Goal: Task Accomplishment & Management: Manage account settings

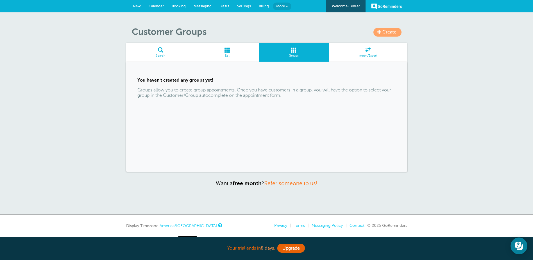
click at [298, 51] on span at bounding box center [294, 49] width 70 height 5
click at [397, 30] on link "Create" at bounding box center [387, 32] width 28 height 9
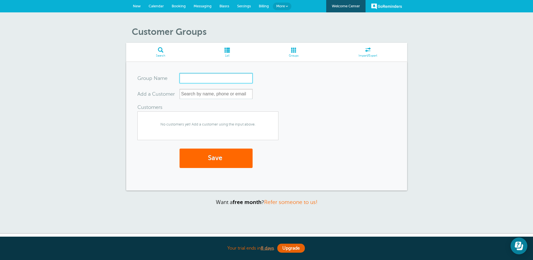
click at [217, 78] on input "Group Name" at bounding box center [216, 78] width 73 height 10
type input "Staff"
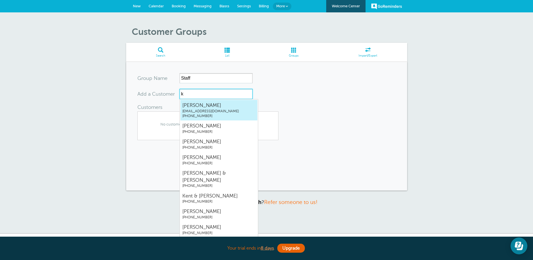
type input "kr"
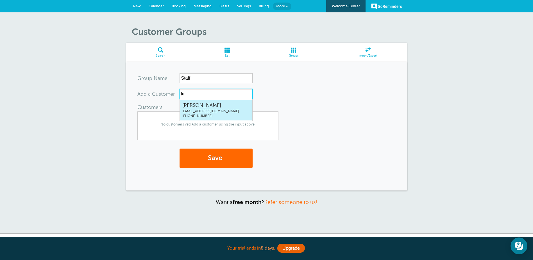
click at [236, 106] on span "Kristin Janssen" at bounding box center [215, 105] width 67 height 7
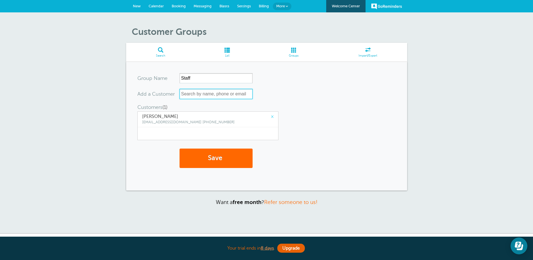
click at [227, 94] on input "text" at bounding box center [216, 94] width 73 height 10
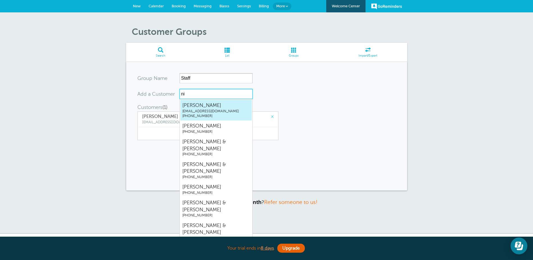
type input "nic"
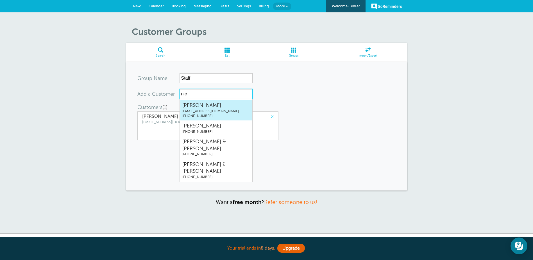
click at [224, 111] on span "nbolton@hofmeisteraccounting.com" at bounding box center [215, 111] width 67 height 5
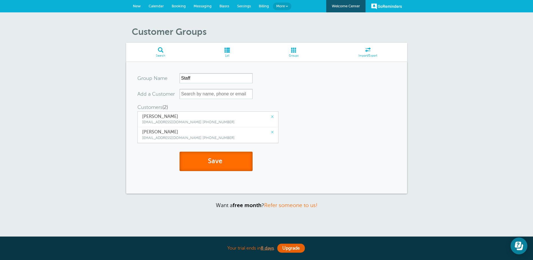
click at [223, 164] on span "submit" at bounding box center [223, 161] width 2 height 8
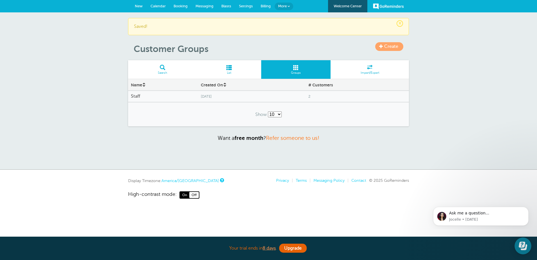
click at [209, 6] on span "Messaging" at bounding box center [205, 6] width 18 height 4
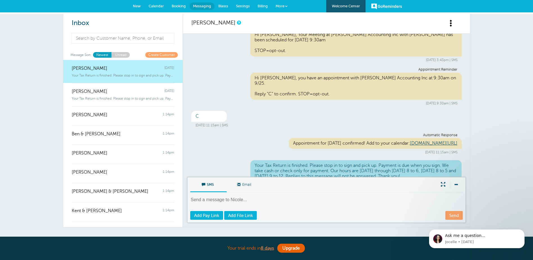
click at [222, 6] on span "Blasts" at bounding box center [223, 6] width 10 height 4
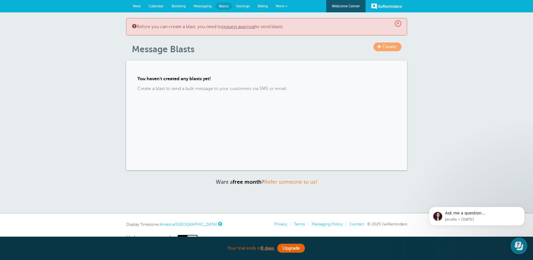
click at [386, 46] on span "Create" at bounding box center [389, 46] width 14 height 5
click at [201, 7] on span "Messaging" at bounding box center [203, 6] width 18 height 4
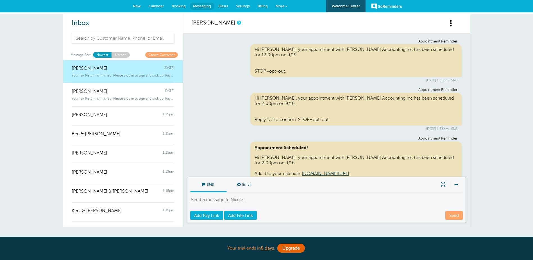
scroll to position [1607, 0]
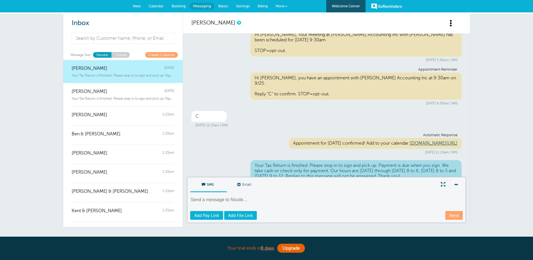
click at [242, 7] on span "Settings" at bounding box center [243, 6] width 14 height 4
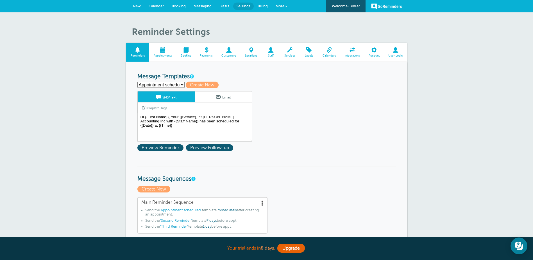
click at [223, 6] on span "Blasts" at bounding box center [224, 6] width 10 height 4
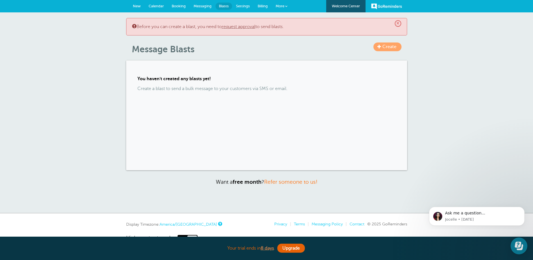
click at [200, 5] on span "Messaging" at bounding box center [203, 6] width 18 height 4
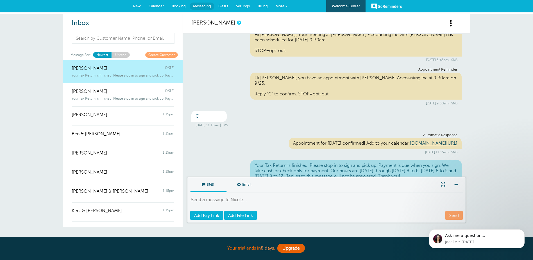
click at [176, 6] on span "Booking" at bounding box center [179, 6] width 14 height 4
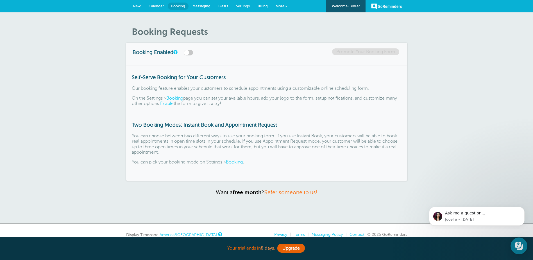
click at [156, 4] on span "Calendar" at bounding box center [156, 6] width 15 height 4
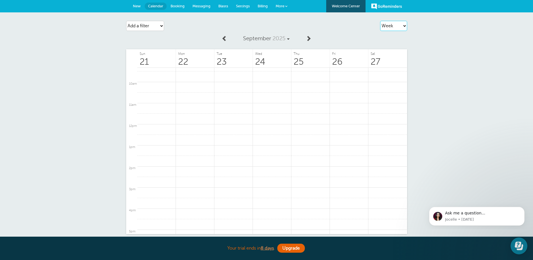
click at [400, 28] on select "Agenda Day Week Month (full view) Month (condensed)" at bounding box center [393, 26] width 27 height 10
select select "month-full"
click at [380, 21] on select "Agenda Day Week Month (full view) Month (condensed)" at bounding box center [393, 26] width 27 height 10
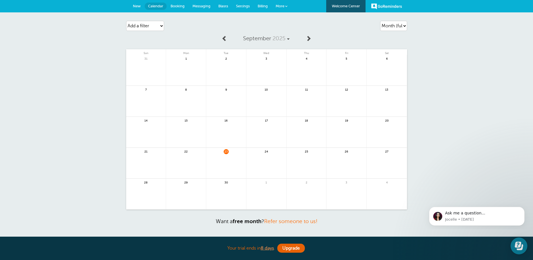
click at [265, 5] on span "Billing" at bounding box center [263, 6] width 10 height 4
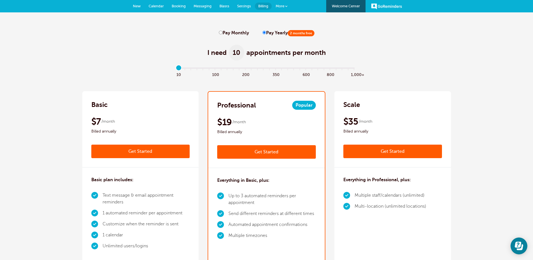
click at [278, 7] on span "More" at bounding box center [280, 6] width 9 height 4
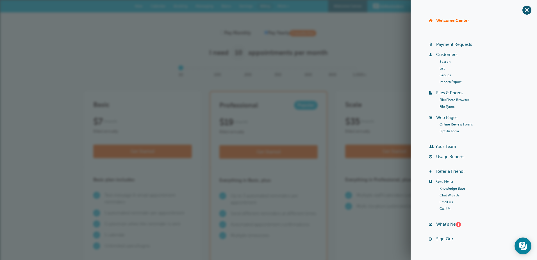
click at [446, 75] on link "Groups" at bounding box center [445, 75] width 11 height 4
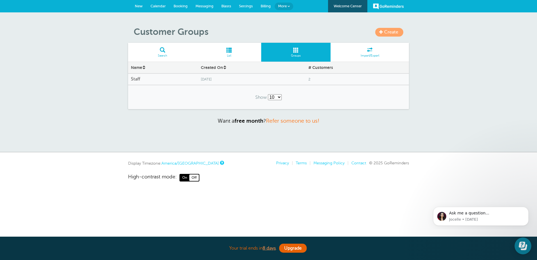
click at [239, 81] on span "[DATE]" at bounding box center [252, 79] width 102 height 4
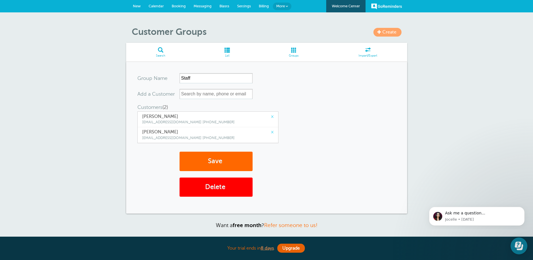
click at [227, 52] on span at bounding box center [227, 49] width 64 height 5
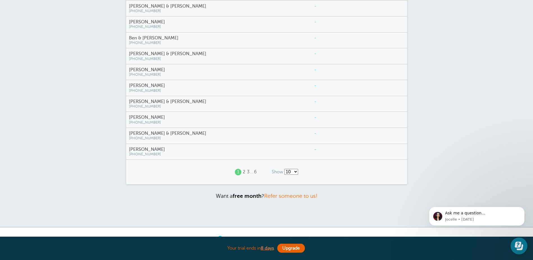
scroll to position [103, 0]
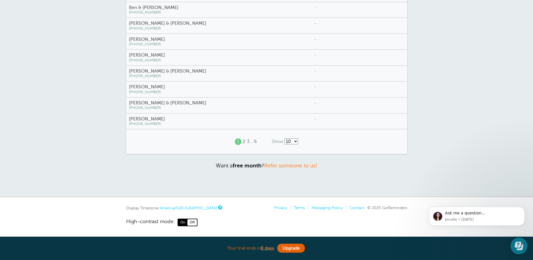
click at [295, 140] on select "10 25 50 100" at bounding box center [291, 141] width 14 height 6
select select "/a/customer/list-rows/name-asc/0/100"
click at [284, 138] on select "10 25 50 100" at bounding box center [291, 141] width 14 height 6
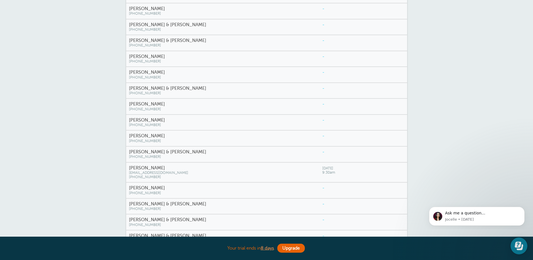
scroll to position [701, 0]
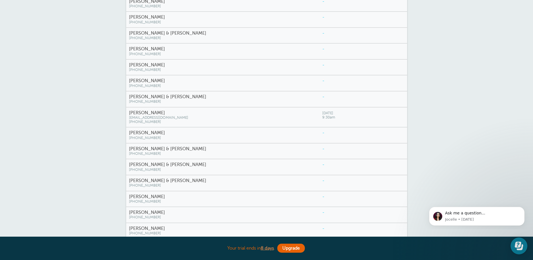
click at [289, 118] on div "Nicole nbolton@hofmeisteraccounting.com (402) 278-0369" at bounding box center [223, 117] width 194 height 20
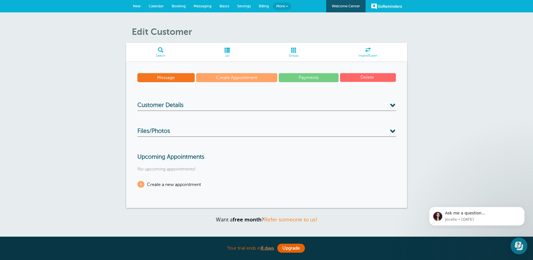
click at [227, 49] on span at bounding box center [227, 49] width 64 height 5
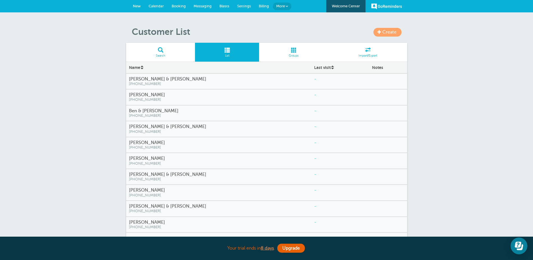
click at [292, 49] on span at bounding box center [294, 49] width 70 height 5
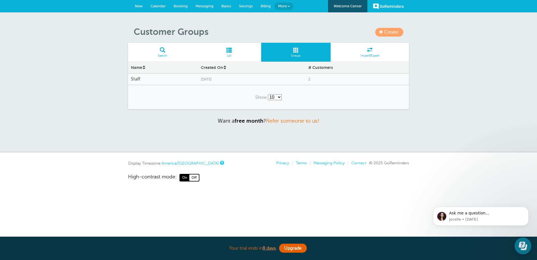
click at [163, 52] on span at bounding box center [162, 49] width 69 height 5
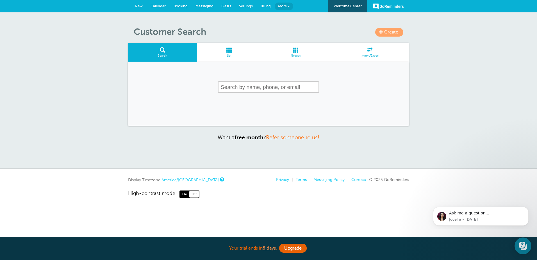
click at [266, 6] on span "Billing" at bounding box center [266, 6] width 10 height 4
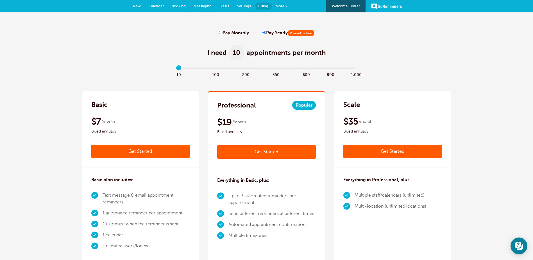
click at [221, 33] on input "Pay Monthly" at bounding box center [221, 33] width 4 height 4
radio input "true"
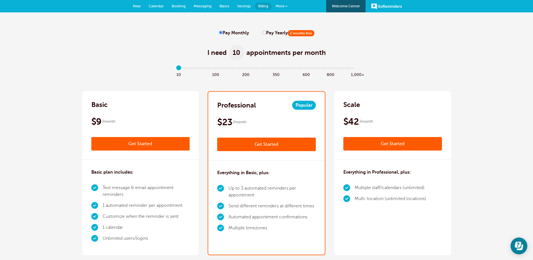
click at [280, 6] on span "More" at bounding box center [280, 6] width 9 height 4
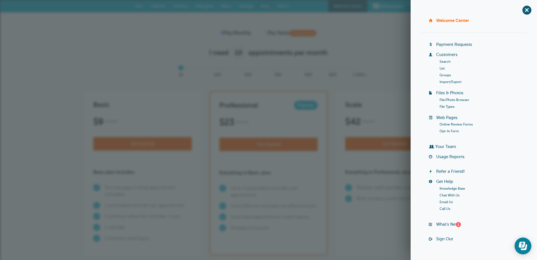
click at [454, 53] on link "Customers" at bounding box center [446, 54] width 21 height 4
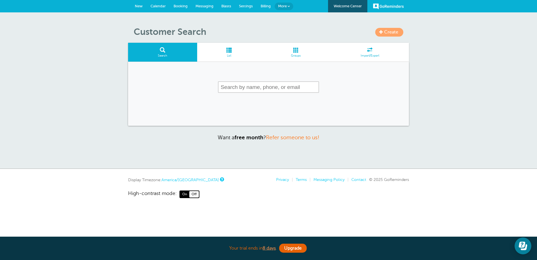
click at [401, 33] on link "Create" at bounding box center [389, 32] width 28 height 9
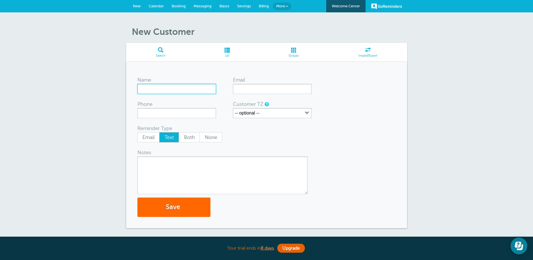
click at [169, 86] on input "Name" at bounding box center [176, 89] width 79 height 10
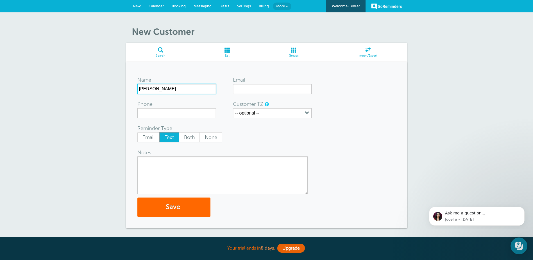
click at [169, 88] on input "Kerry" at bounding box center [176, 89] width 79 height 10
type input "Kerry Stueve"
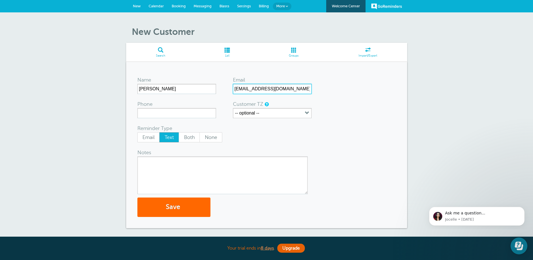
type input "kstueve@hofmeisteraccounting.com"
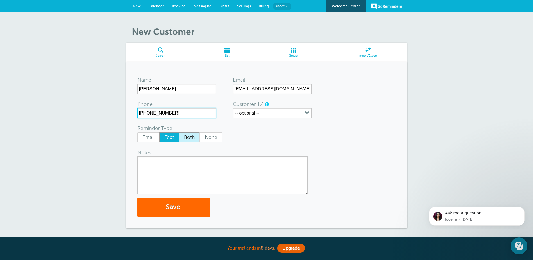
type input "402-650-2284"
click at [188, 138] on span "Both" at bounding box center [189, 137] width 21 height 10
click at [179, 132] on input "Both" at bounding box center [178, 132] width 0 height 0
radio input "true"
click at [172, 208] on button "Save" at bounding box center [173, 206] width 73 height 19
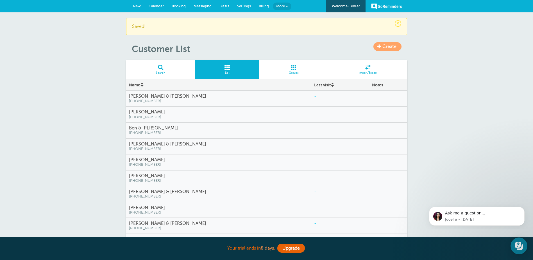
click at [295, 70] on span at bounding box center [294, 67] width 70 height 5
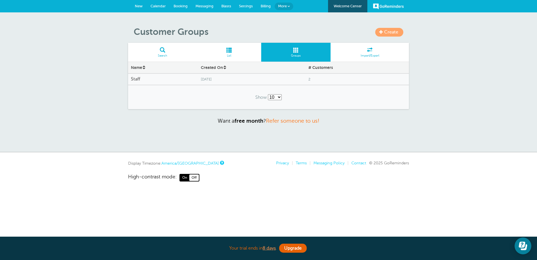
click at [144, 80] on h4 "Staff" at bounding box center [163, 78] width 64 height 5
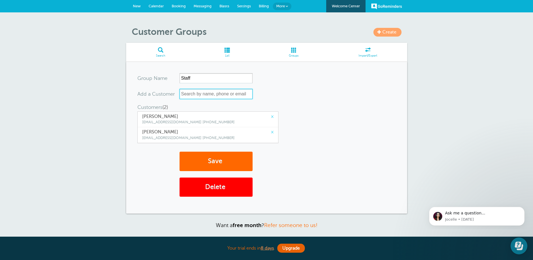
click at [218, 95] on input "text" at bounding box center [216, 94] width 73 height 10
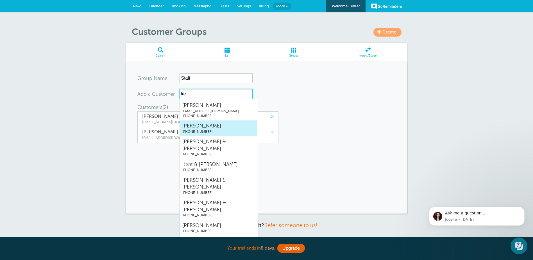
type input "ker"
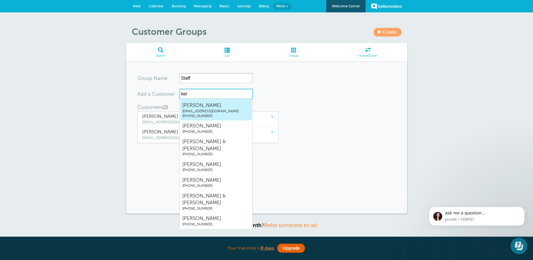
click at [223, 108] on link "Kerry Stueve kstueve@hofmeisteraccounting.com (402) 650-2284" at bounding box center [216, 109] width 72 height 21
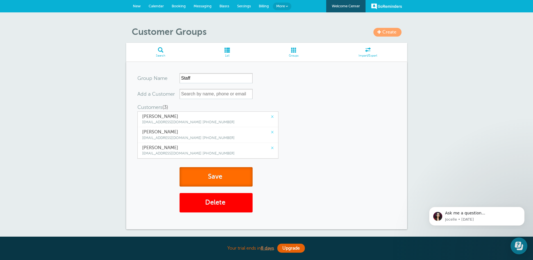
click at [234, 178] on button "Save" at bounding box center [216, 176] width 73 height 19
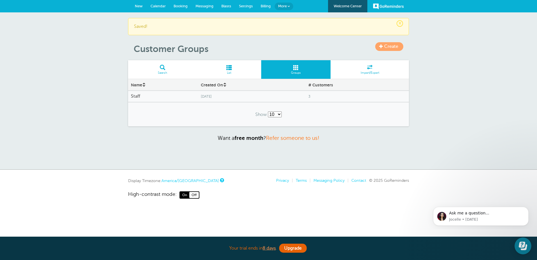
click at [229, 69] on span at bounding box center [229, 67] width 64 height 5
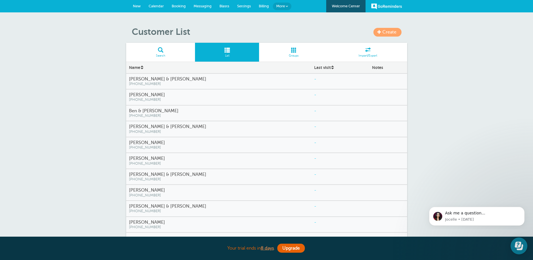
click at [376, 67] on div "Notes" at bounding box center [388, 67] width 38 height 10
click at [275, 82] on span "(712) 420-0994" at bounding box center [219, 84] width 180 height 4
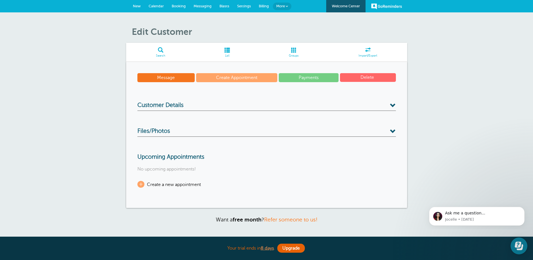
click at [391, 105] on span at bounding box center [393, 106] width 6 height 6
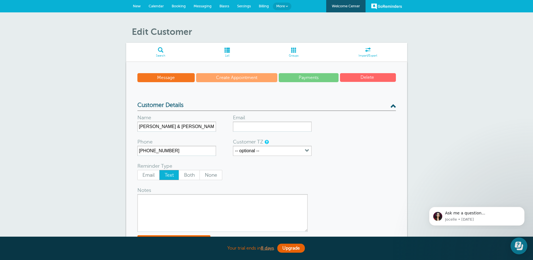
click at [392, 106] on span at bounding box center [393, 106] width 6 height 6
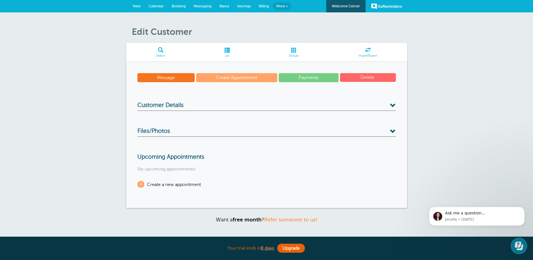
click at [227, 51] on span at bounding box center [227, 49] width 64 height 5
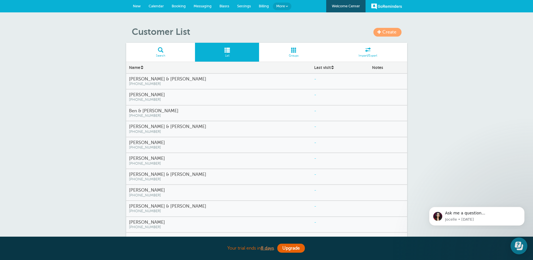
click at [375, 192] on div at bounding box center [388, 193] width 38 height 16
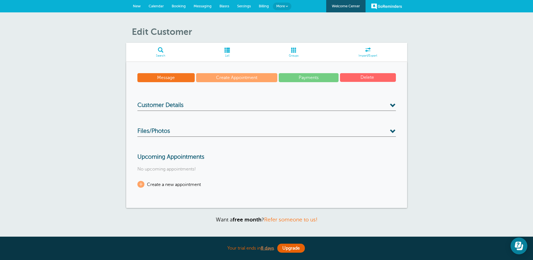
click at [293, 51] on span at bounding box center [294, 49] width 70 height 5
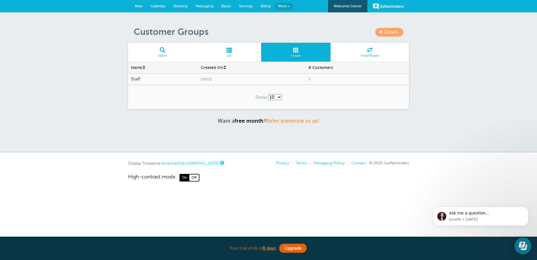
click at [263, 6] on span "Billing" at bounding box center [266, 6] width 10 height 4
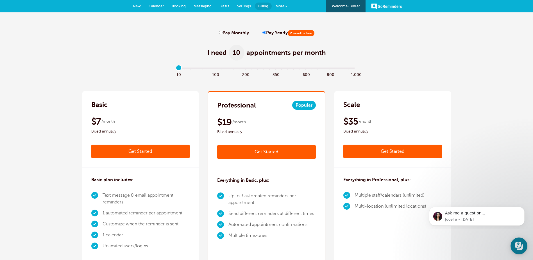
click at [242, 5] on span "Settings" at bounding box center [244, 6] width 14 height 4
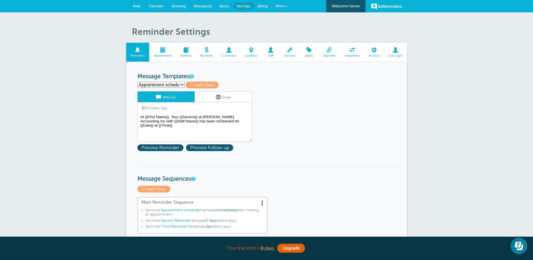
click at [310, 53] on span at bounding box center [309, 49] width 18 height 5
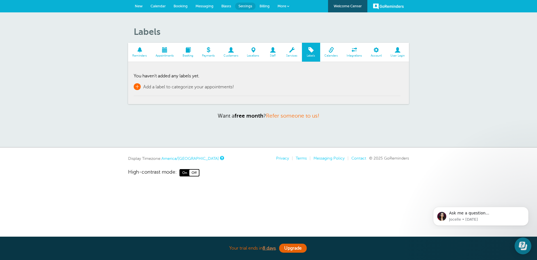
click at [135, 87] on span "+" at bounding box center [137, 86] width 7 height 7
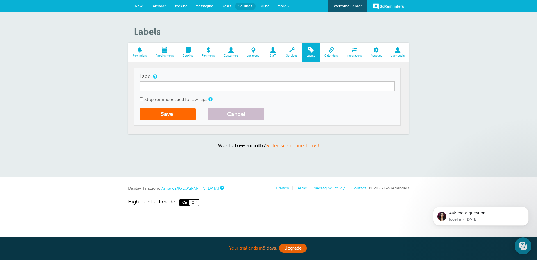
click at [163, 51] on span at bounding box center [164, 49] width 27 height 5
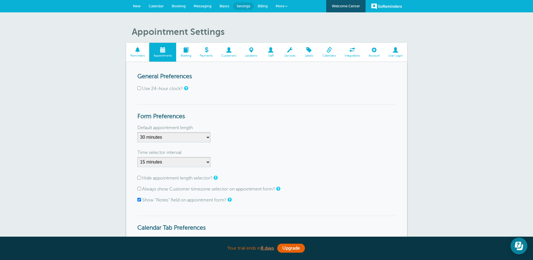
click at [140, 50] on span at bounding box center [137, 49] width 23 height 5
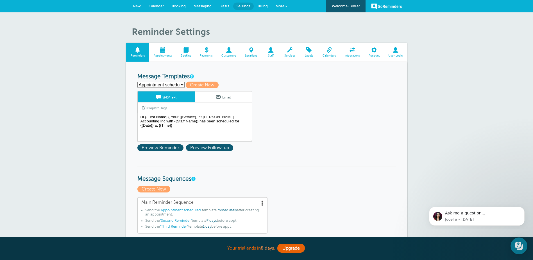
click at [185, 49] on span at bounding box center [185, 49] width 19 height 5
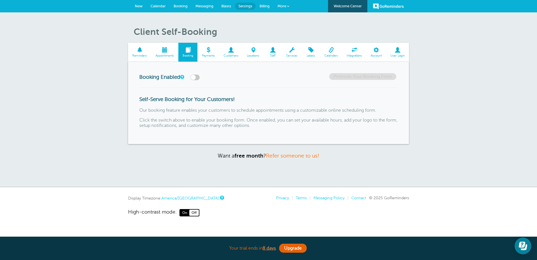
click at [209, 52] on span at bounding box center [209, 49] width 22 height 5
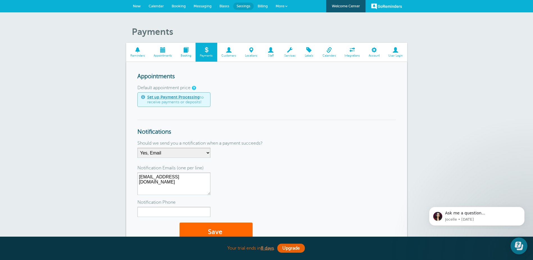
click at [231, 53] on span at bounding box center [229, 49] width 24 height 5
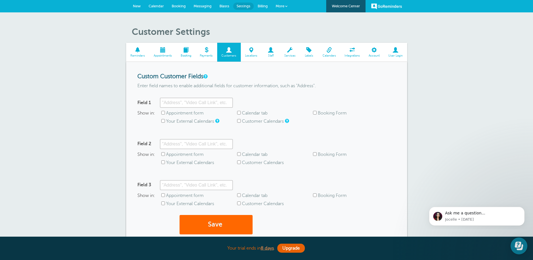
click at [251, 52] on span at bounding box center [251, 49] width 21 height 5
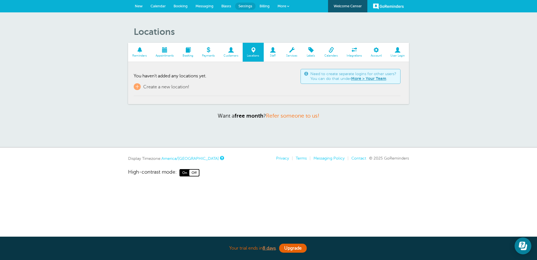
click at [273, 54] on span "Staff" at bounding box center [273, 55] width 13 height 3
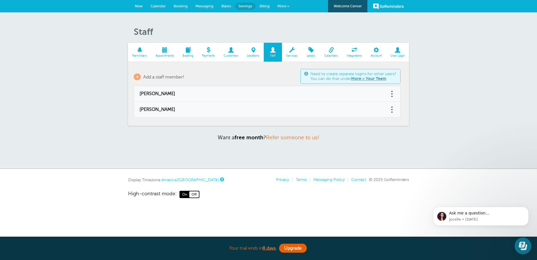
click at [291, 50] on span at bounding box center [292, 49] width 20 height 5
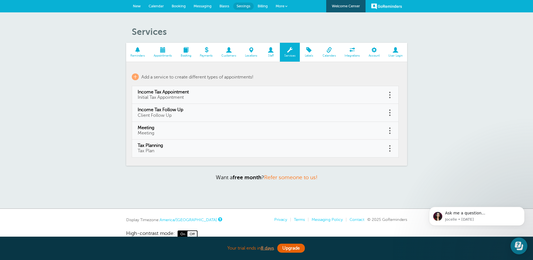
click at [308, 48] on span at bounding box center [309, 49] width 18 height 5
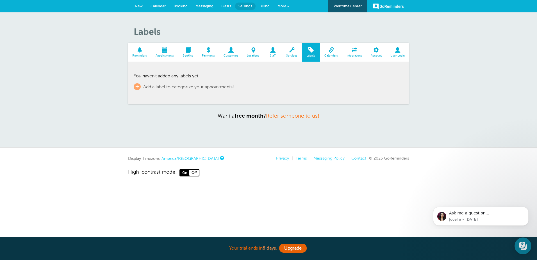
click at [138, 88] on span "+" at bounding box center [137, 86] width 7 height 7
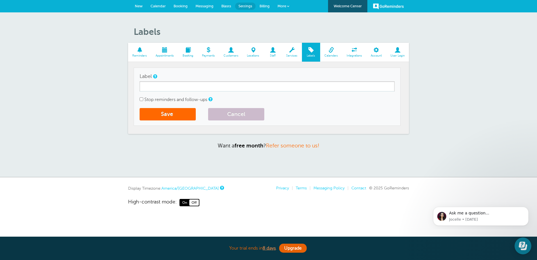
click at [329, 53] on span at bounding box center [331, 49] width 22 height 5
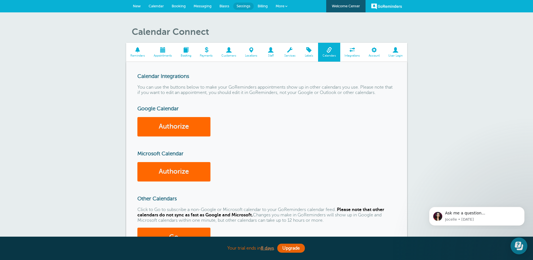
click at [374, 52] on span at bounding box center [374, 49] width 20 height 5
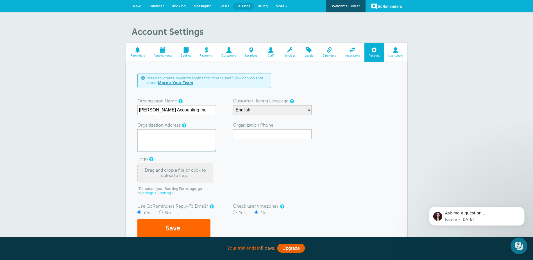
click at [397, 52] on span at bounding box center [395, 49] width 23 height 5
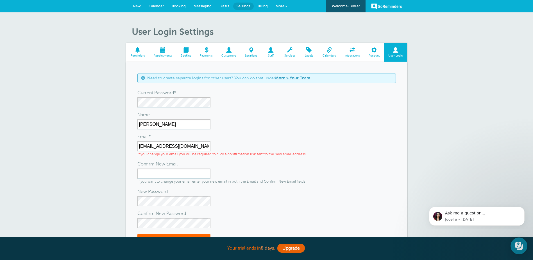
click at [260, 5] on span "Billing" at bounding box center [263, 6] width 10 height 4
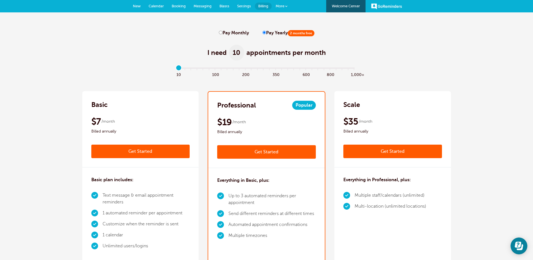
click at [278, 6] on span "More" at bounding box center [280, 6] width 9 height 4
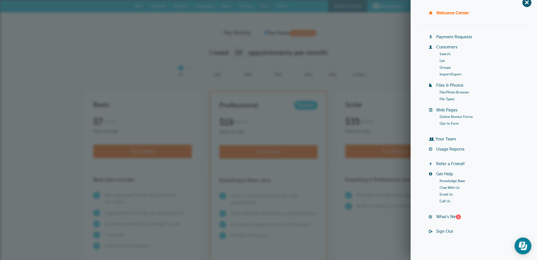
scroll to position [12, 0]
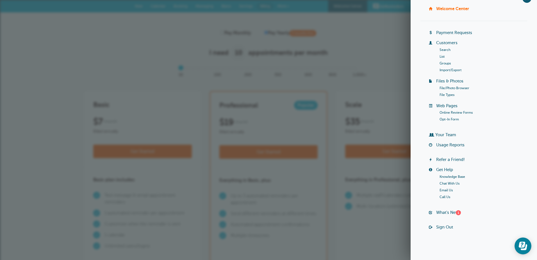
click at [448, 145] on link "Usage Reports" at bounding box center [450, 144] width 28 height 4
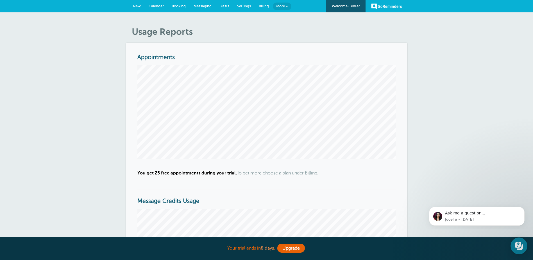
click at [281, 7] on span "More" at bounding box center [280, 6] width 9 height 4
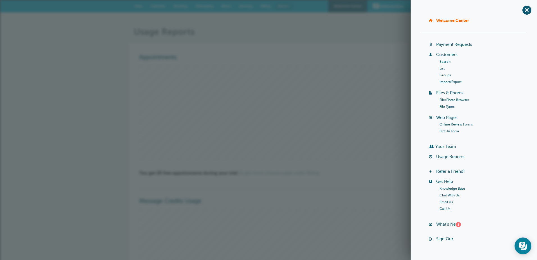
click at [443, 224] on link "What's New? 1" at bounding box center [448, 224] width 25 height 4
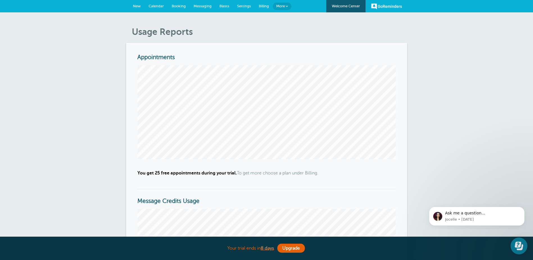
click at [280, 6] on span "More" at bounding box center [280, 6] width 9 height 4
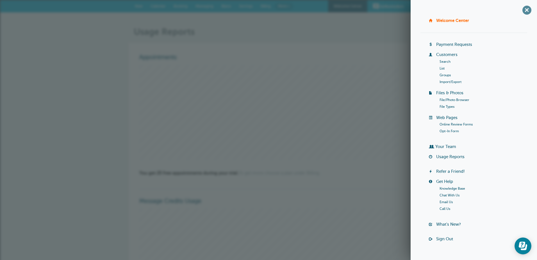
click at [522, 13] on span "+" at bounding box center [527, 10] width 13 height 13
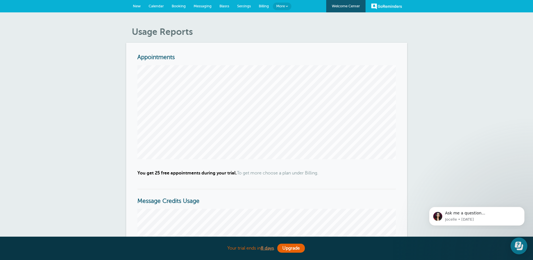
click at [248, 6] on span "Settings" at bounding box center [244, 6] width 14 height 4
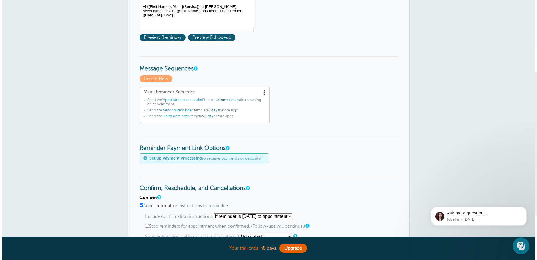
scroll to position [112, 0]
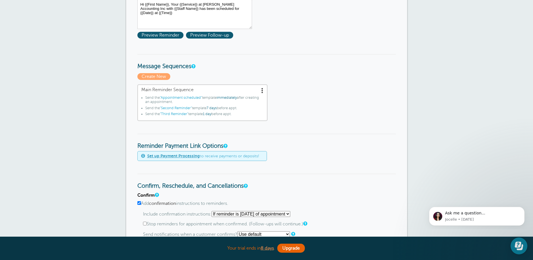
click at [181, 108] on span ""Second Reminder"" at bounding box center [176, 108] width 32 height 4
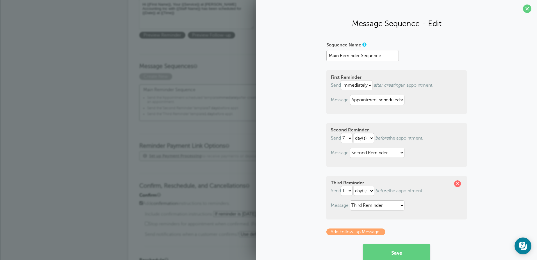
scroll to position [0, 0]
click at [525, 14] on span at bounding box center [527, 10] width 8 height 8
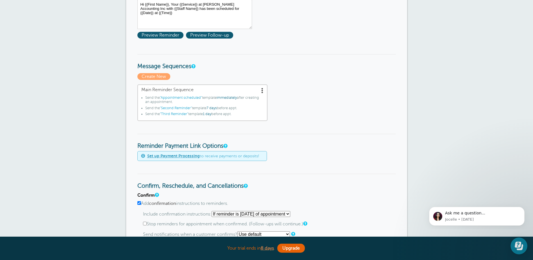
click at [172, 114] on span ""Third Reminder"" at bounding box center [174, 114] width 28 height 4
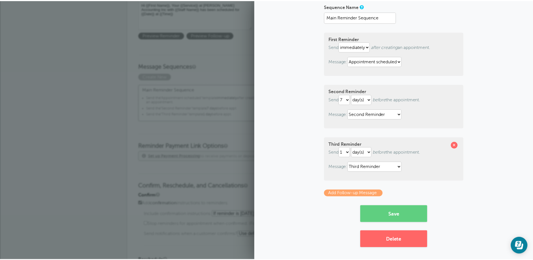
scroll to position [40, 0]
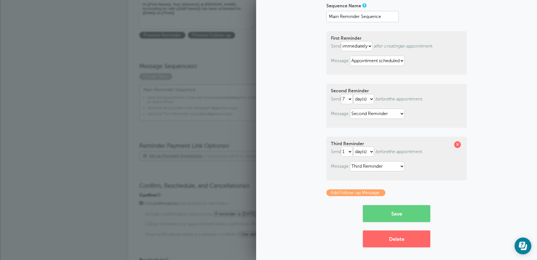
click at [220, 68] on h3 "Message Sequences" at bounding box center [268, 62] width 258 height 16
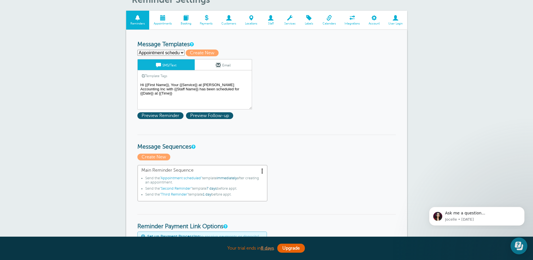
scroll to position [28, 0]
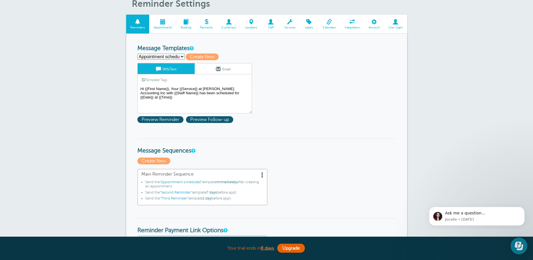
click at [178, 57] on select "Appointment scheduled First Reminder Second Reminder Third Reminder Create new.…" at bounding box center [160, 57] width 47 height 6
select select "161849"
click at [137, 54] on select "Appointment scheduled First Reminder Second Reminder Third Reminder Create new.…" at bounding box center [160, 57] width 47 height 6
type input "Third Reminder"
type textarea "Hi {{First Name}}, you have an appointment with {{Staff Name}} at Hofmeister Ac…"
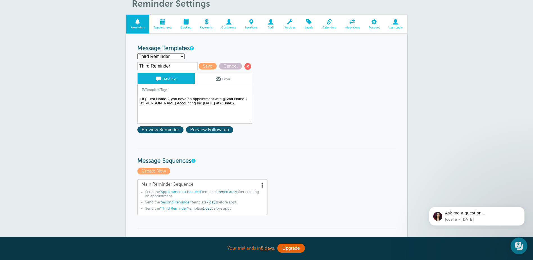
click at [179, 56] on select "Appointment scheduled First Reminder Second Reminder Third Reminder Create new.…" at bounding box center [160, 56] width 47 height 6
select select "161848"
click at [137, 53] on select "Appointment scheduled First Reminder Second Reminder Third Reminder Create new.…" at bounding box center [160, 56] width 47 height 6
type input "Second Reminder"
type textarea "Hi {{First Name}}, you have an appointment with {{Staff Name}} at Hofmeister Ac…"
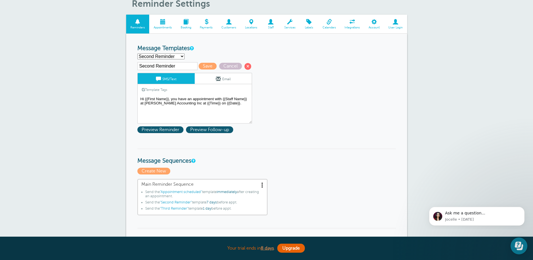
click at [181, 57] on select "Appointment scheduled First Reminder Second Reminder Third Reminder Create new.…" at bounding box center [160, 56] width 47 height 6
select select "161846"
click at [137, 53] on select "Appointment scheduled First Reminder Second Reminder Third Reminder Create new.…" at bounding box center [160, 56] width 47 height 6
type input "First Reminder"
type textarea "Hi {{First Name}}, your appointment with [PERSON_NAME] Accounting Inc has been …"
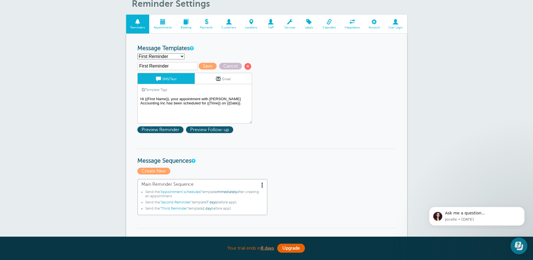
click at [185, 103] on textarea "Hi {{First Name}}, Your {{Service}} at [PERSON_NAME] Accounting Inc with {{Staf…" at bounding box center [194, 109] width 115 height 28
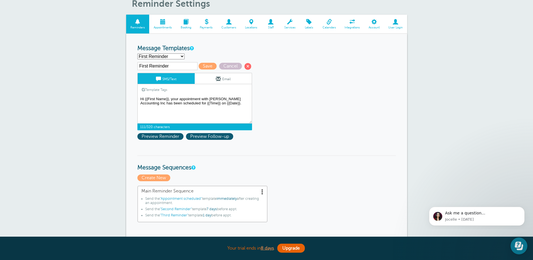
click at [186, 102] on textarea "Hi {{First Name}}, Your {{Service}} at Hofmeister Accounting Inc with {{Staff N…" at bounding box center [194, 109] width 115 height 28
click at [163, 91] on link "Template Tags" at bounding box center [155, 89] width 34 height 11
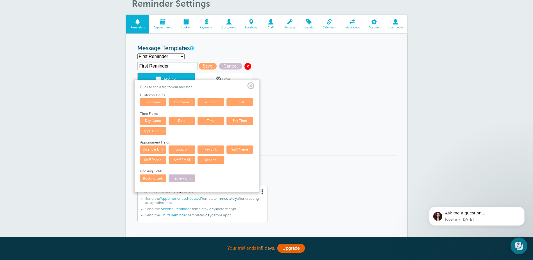
click at [247, 68] on span at bounding box center [247, 66] width 7 height 7
click at [251, 86] on span at bounding box center [250, 85] width 7 height 7
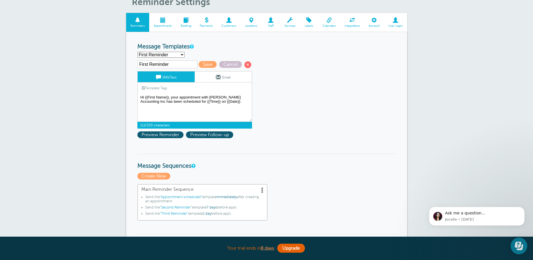
scroll to position [0, 0]
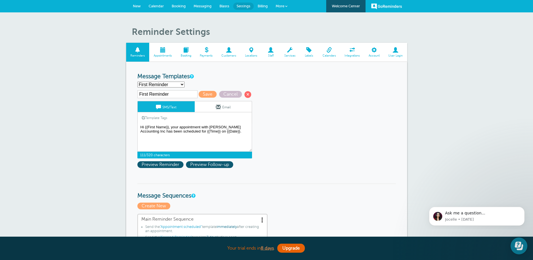
click at [156, 5] on span "Calendar" at bounding box center [156, 6] width 15 height 4
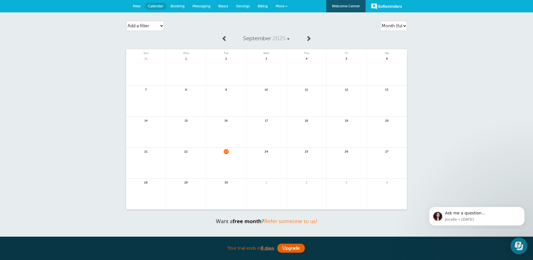
click at [242, 6] on span "Settings" at bounding box center [243, 6] width 14 height 4
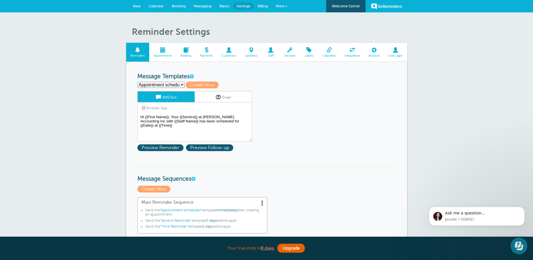
click at [183, 84] on select "Appointment scheduled First Reminder Second Reminder Third Reminder Create new.…" at bounding box center [160, 85] width 47 height 6
select select "161846"
click at [137, 82] on select "Appointment scheduled First Reminder Second Reminder Third Reminder Create new.…" at bounding box center [160, 85] width 47 height 6
type input "First Reminder"
type textarea "Hi {{First Name}}, your appointment with [PERSON_NAME] Accounting Inc has been …"
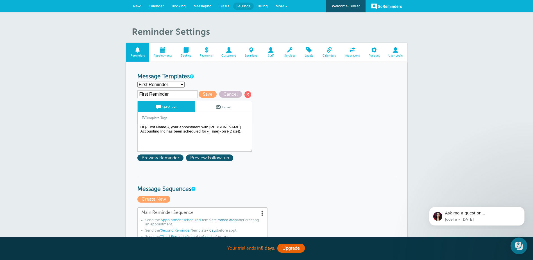
click at [179, 85] on select "Appointment scheduled First Reminder Second Reminder Third Reminder Create new.…" at bounding box center [160, 84] width 47 height 6
select select "161862"
click at [137, 81] on select "Appointment scheduled First Reminder Second Reminder Third Reminder Create new.…" at bounding box center [160, 84] width 47 height 6
type input "Appointment scheduled"
click at [214, 131] on textarea "Hi {{First Name}}, Your {{Service}} at [PERSON_NAME] Accounting Inc with {{Staf…" at bounding box center [194, 137] width 115 height 28
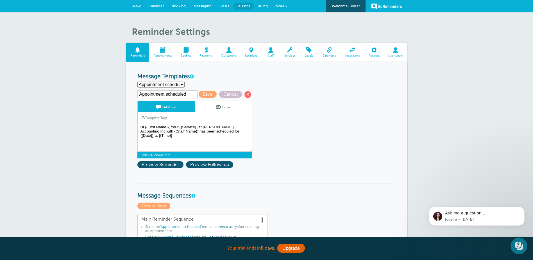
click at [164, 118] on link "Template Tags" at bounding box center [155, 117] width 34 height 11
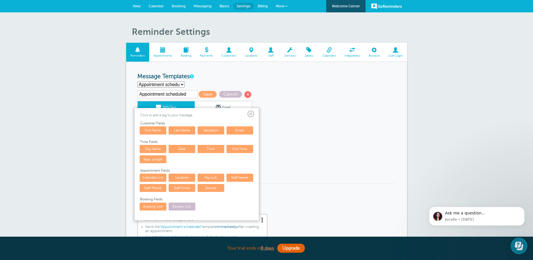
click at [161, 149] on link "Day Name" at bounding box center [153, 149] width 27 height 8
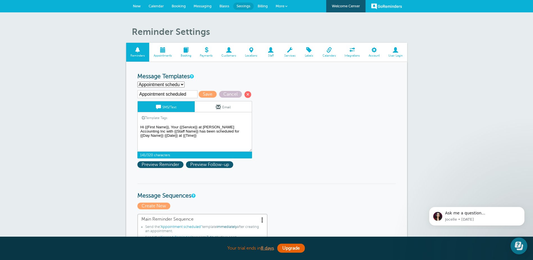
click at [243, 142] on textarea "Hi {{First Name}}, Your {{Service}} at [PERSON_NAME] Accounting Inc with {{Staf…" at bounding box center [194, 137] width 115 height 28
type textarea "Hi {{First Name}}, Your {{Service}} at [PERSON_NAME] Accounting Inc with {{Staf…"
click at [217, 107] on span at bounding box center [218, 106] width 5 height 5
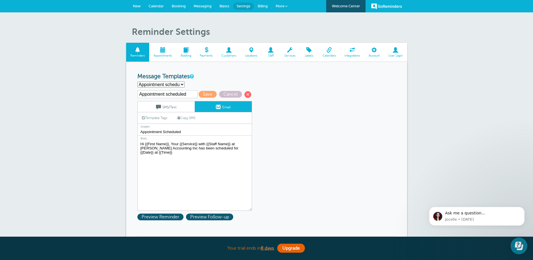
click at [226, 147] on textarea "Hi {{First Name}}, Your {{Service}} with {{Staff Name}} at [PERSON_NAME] Accoun…" at bounding box center [194, 175] width 115 height 70
click at [153, 118] on link "Template Tags" at bounding box center [155, 117] width 34 height 11
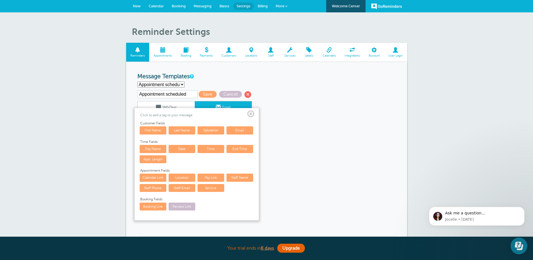
click at [151, 151] on link "Day Name" at bounding box center [153, 149] width 27 height 8
type textarea "Hi {{First Name}}, Your {{Service}} with {{Staff Name}} at [PERSON_NAME] Accoun…"
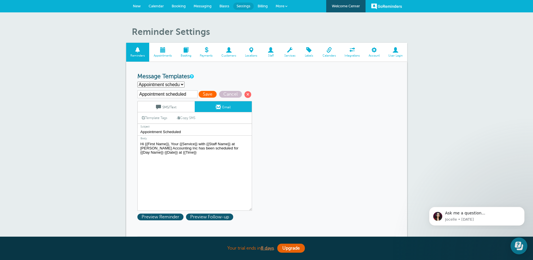
click at [202, 95] on span "Save" at bounding box center [208, 94] width 18 height 7
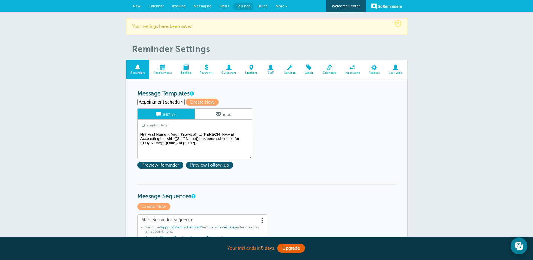
click at [183, 101] on select "Appointment scheduled First Reminder Second Reminder Third Reminder Create new.…" at bounding box center [160, 102] width 47 height 6
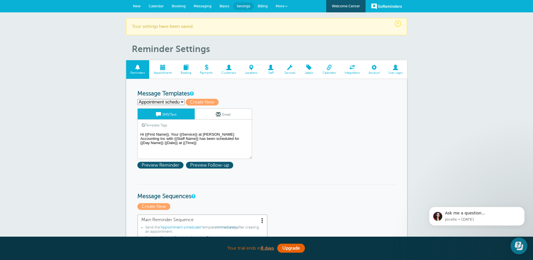
select select "161848"
click at [137, 99] on select "Appointment scheduled First Reminder Second Reminder Third Reminder Create new.…" at bounding box center [160, 102] width 47 height 6
type input "Second Reminder"
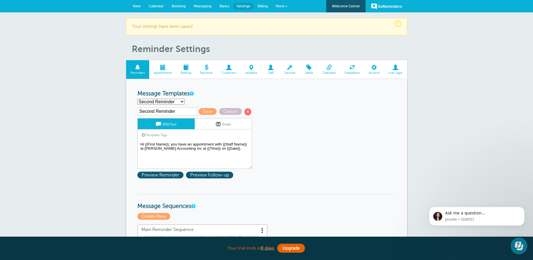
click at [193, 147] on textarea "Hi {{First Name}}, Your {{Service}} at [PERSON_NAME] Accounting Inc with {{Staf…" at bounding box center [194, 154] width 115 height 28
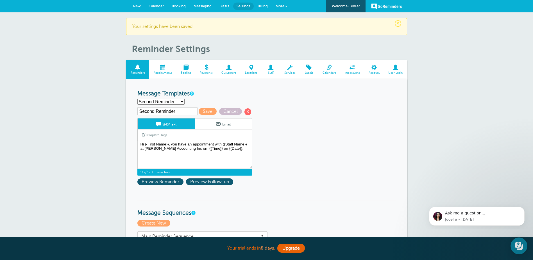
click at [157, 135] on link "Template Tags" at bounding box center [155, 134] width 34 height 11
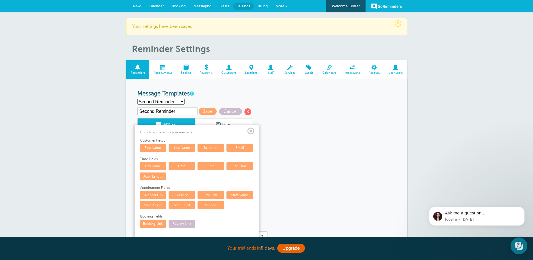
click at [150, 166] on link "Day Name" at bounding box center [153, 166] width 27 height 8
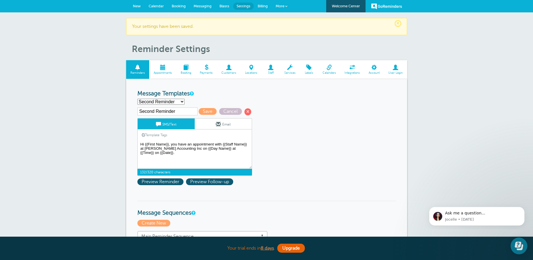
click at [221, 158] on textarea "Hi {{First Name}}, Your {{Service}} at [PERSON_NAME] Accounting Inc with {{Staf…" at bounding box center [194, 154] width 115 height 28
type textarea "Hi {{First Name}}, you have an appointment with {{Staff Name}} at [PERSON_NAME]…"
click at [221, 125] on link "Email" at bounding box center [223, 123] width 57 height 11
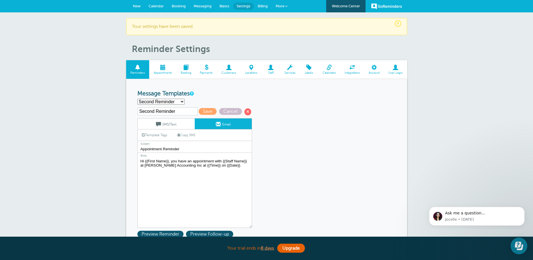
click at [193, 165] on textarea "Hi {{First Name}}, Your {{Service}} with {{Staff Name}} at [PERSON_NAME] Accoun…" at bounding box center [194, 192] width 115 height 70
click at [151, 137] on link "Template Tags" at bounding box center [155, 134] width 34 height 11
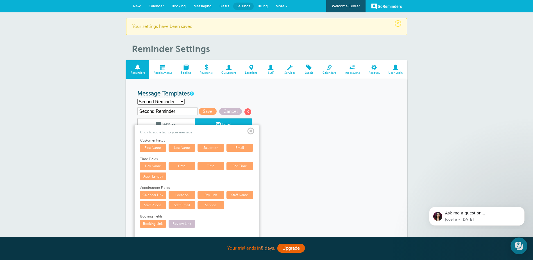
click at [160, 167] on link "Day Name" at bounding box center [153, 166] width 27 height 8
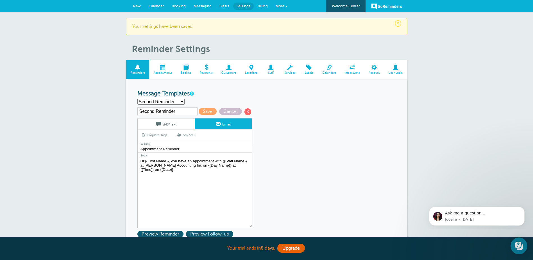
click at [231, 173] on textarea "Hi {{First Name}}, Your {{Service}} with {{Staff Name}} at [PERSON_NAME] Accoun…" at bounding box center [194, 192] width 115 height 70
type textarea "Hi {{First Name}}, you have an appointment with {{Staff Name}} at [PERSON_NAME]…"
click at [180, 100] on select "Appointment scheduled First Reminder Second Reminder Third Reminder Create new.…" at bounding box center [160, 102] width 47 height 6
click at [137, 99] on select "Appointment scheduled First Reminder Second Reminder Third Reminder Create new.…" at bounding box center [160, 102] width 47 height 6
select select "161848"
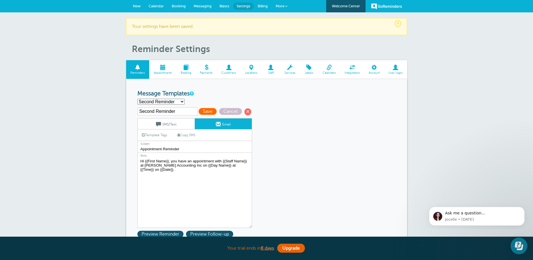
click at [209, 112] on span "Save" at bounding box center [208, 111] width 18 height 7
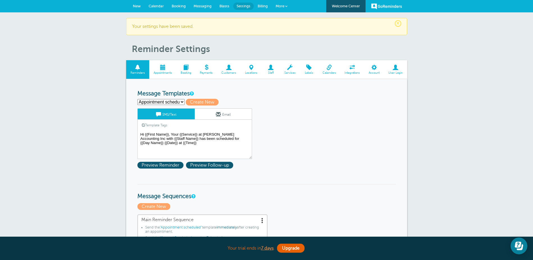
click at [177, 102] on select "Appointment scheduled First Reminder Second Reminder Third Reminder Create new.…" at bounding box center [160, 102] width 47 height 6
click at [137, 99] on select "Appointment scheduled First Reminder Second Reminder Third Reminder Create new.…" at bounding box center [160, 102] width 47 height 6
click at [226, 114] on link "Email" at bounding box center [223, 113] width 57 height 11
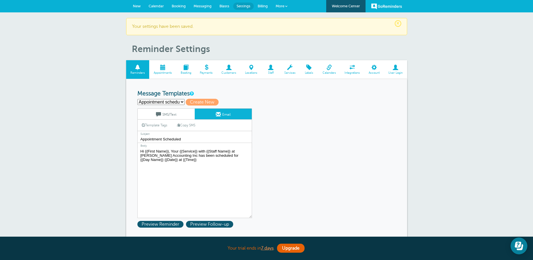
click at [180, 101] on select "Appointment scheduled First Reminder Second Reminder Third Reminder Create new.…" at bounding box center [160, 102] width 47 height 6
select select "161848"
click at [137, 99] on select "Appointment scheduled First Reminder Second Reminder Third Reminder Create new.…" at bounding box center [160, 102] width 47 height 6
type input "Second Reminder"
type input "Appointment Reminder"
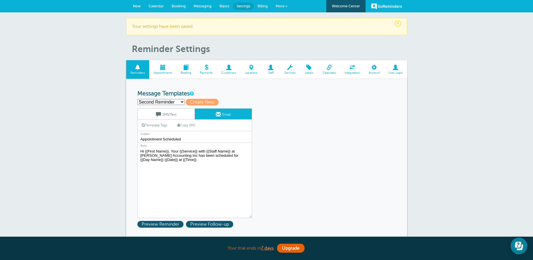
type textarea "Hi {{First Name}}, you have an appointment with {{Staff Name}} at Hofmeister Ac…"
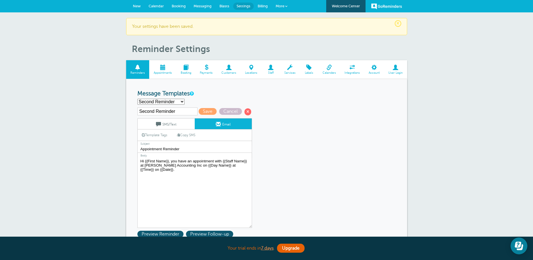
click at [234, 126] on link "Email" at bounding box center [223, 123] width 57 height 11
click at [173, 101] on select "Appointment scheduled First Reminder Second Reminder Third Reminder Create new.…" at bounding box center [160, 102] width 47 height 6
select select "161849"
click at [137, 99] on select "Appointment scheduled First Reminder Second Reminder Third Reminder Create new.…" at bounding box center [160, 102] width 47 height 6
type input "Third Reminder"
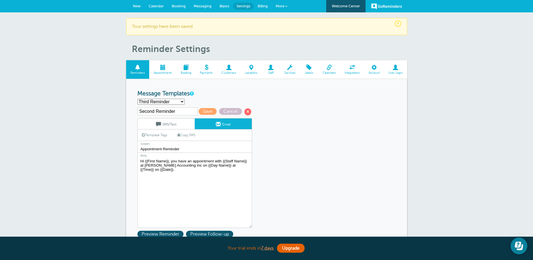
type input "Appointment Tomorrow"
type textarea "Hi {{First Name}}, you have an appointment with {{Staff Name}} at Hofmeister Ac…"
click at [231, 125] on link "Email" at bounding box center [223, 123] width 57 height 11
click at [151, 5] on span "Calendar" at bounding box center [156, 6] width 15 height 4
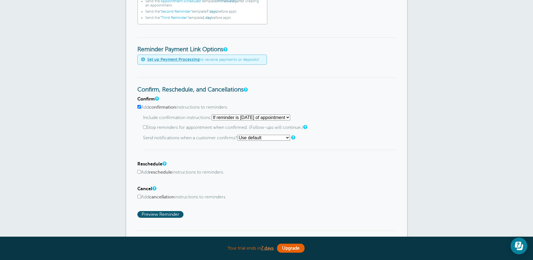
scroll to position [479, 0]
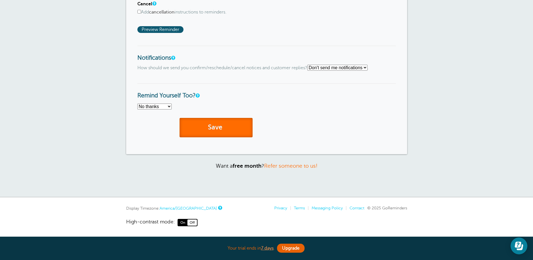
click at [231, 126] on button "Save" at bounding box center [216, 127] width 73 height 19
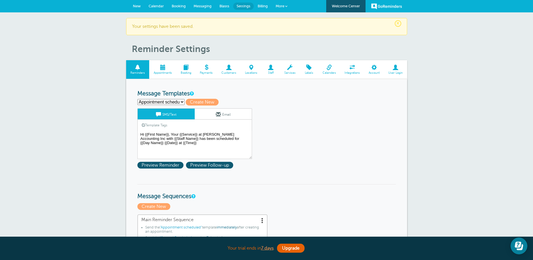
click at [133, 7] on span "New" at bounding box center [137, 6] width 8 height 4
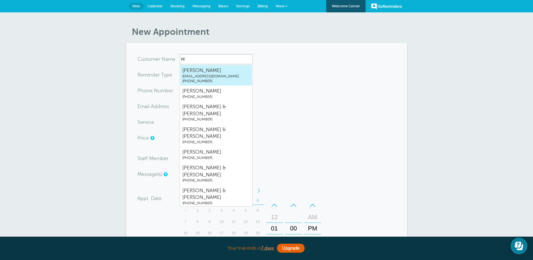
click at [202, 78] on span "nbolton@hofmeisteraccounting.com" at bounding box center [215, 76] width 67 height 5
type input "Nicolenbolton@hofmeisteraccounting.com4022780369"
type input "Nicole"
type input "(402) 278-0369"
type input "nbolton@hofmeisteraccounting.com"
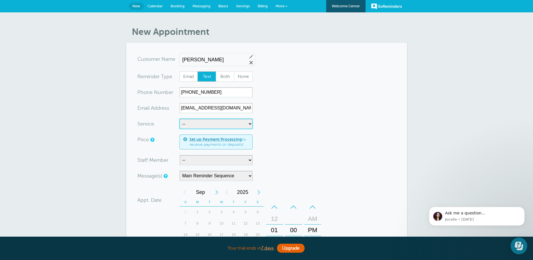
click at [251, 126] on select "-- Income Tax Appointment Income Tax Follow Up Meeting Tax Planning" at bounding box center [216, 124] width 73 height 10
select select "28236"
click at [180, 119] on select "-- Income Tax Appointment Income Tax Follow Up Meeting Tax Planning" at bounding box center [216, 124] width 73 height 10
select select "60"
click at [247, 121] on select "-- Income Tax Appointment Income Tax Follow Up Meeting Tax Planning" at bounding box center [216, 124] width 73 height 10
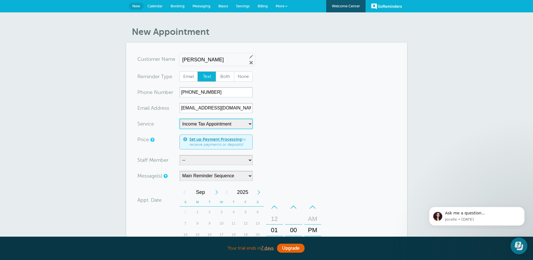
select select "28234"
click at [180, 119] on select "-- Income Tax Appointment Income Tax Follow Up Meeting Tax Planning" at bounding box center [216, 124] width 73 height 10
select select "30"
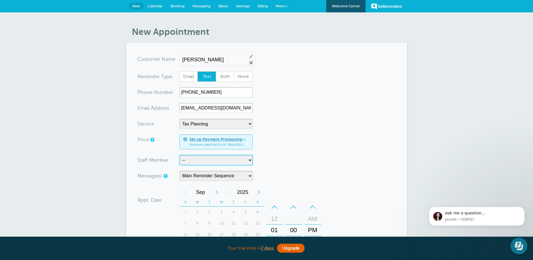
click at [245, 158] on select "-- Kerry Stueve Kristin Janssen" at bounding box center [216, 160] width 73 height 10
select select "21574"
click at [180, 155] on select "-- Kerry Stueve Kristin Janssen" at bounding box center [216, 160] width 73 height 10
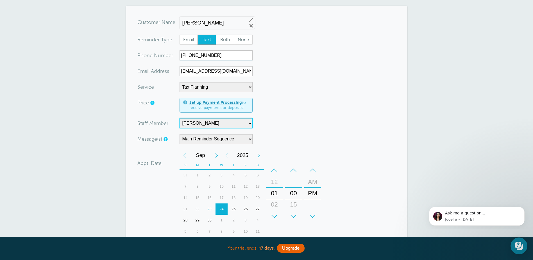
scroll to position [56, 0]
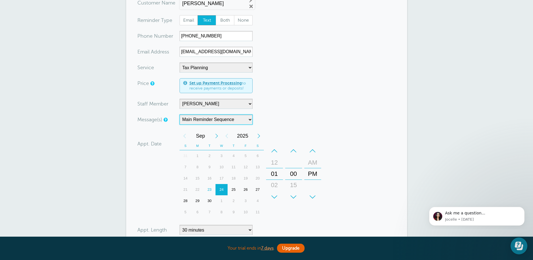
click at [243, 118] on select "Main Reminder Sequence" at bounding box center [216, 119] width 73 height 10
click at [180, 114] on select "Main Reminder Sequence" at bounding box center [216, 119] width 73 height 10
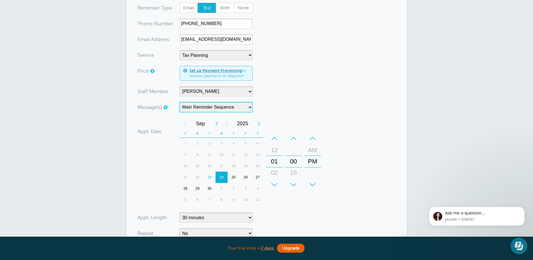
scroll to position [112, 0]
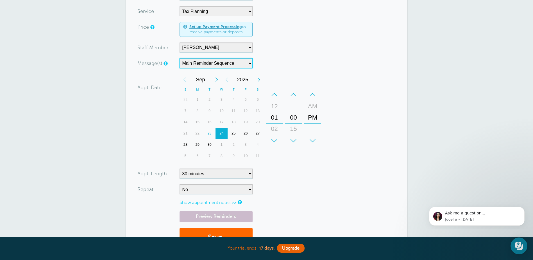
click at [198, 145] on div "29" at bounding box center [197, 144] width 12 height 11
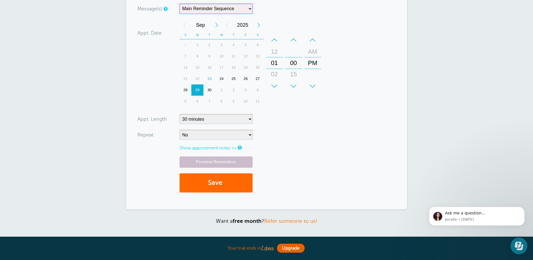
scroll to position [197, 0]
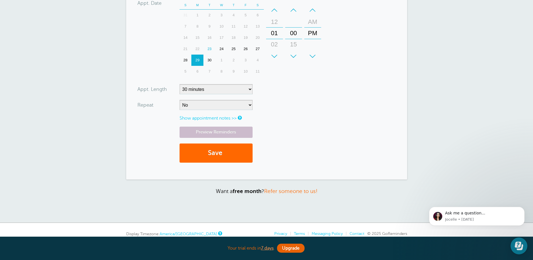
click at [212, 118] on link "Show appointment notes >>" at bounding box center [208, 117] width 57 height 5
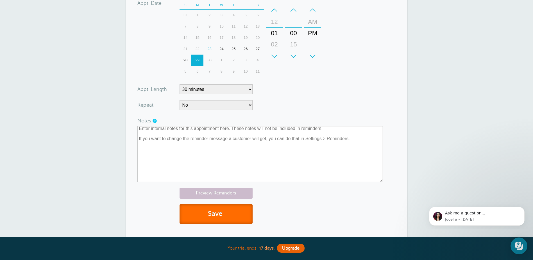
click at [213, 210] on button "Save" at bounding box center [216, 213] width 73 height 19
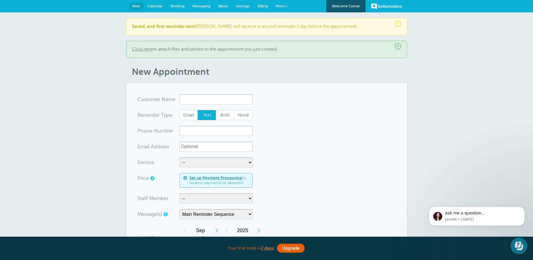
click at [155, 6] on span "Calendar" at bounding box center [154, 6] width 15 height 4
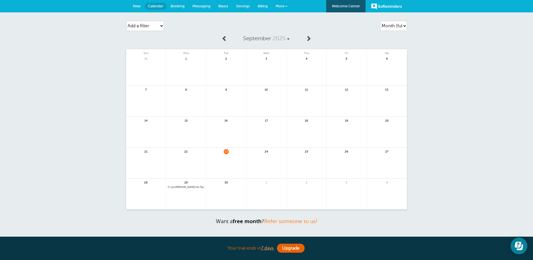
click at [187, 185] on span "1pm Nicole for Tax Planning with Kristin Janssen" at bounding box center [186, 186] width 37 height 3
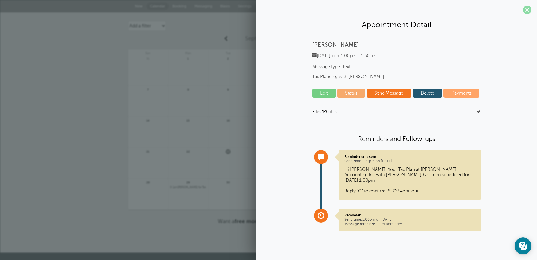
click at [529, 11] on span at bounding box center [527, 10] width 8 height 8
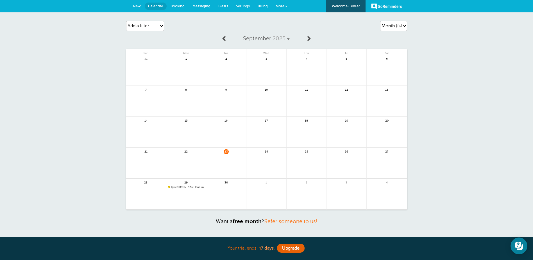
click at [193, 186] on span "1pm [PERSON_NAME] for Tax Planning with [PERSON_NAME]" at bounding box center [186, 186] width 37 height 3
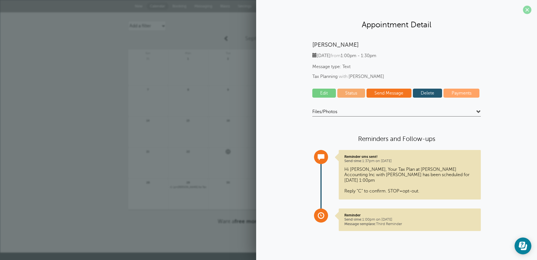
click at [531, 9] on span at bounding box center [527, 10] width 8 height 8
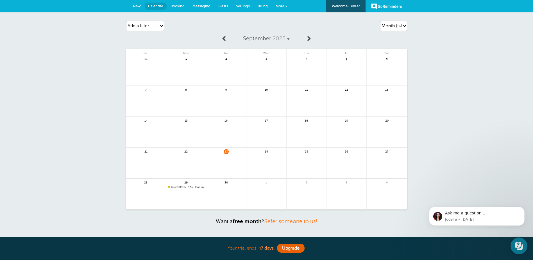
click at [193, 187] on span "1pm Nicole for Tax Planning with Kristin Janssen" at bounding box center [186, 186] width 37 height 3
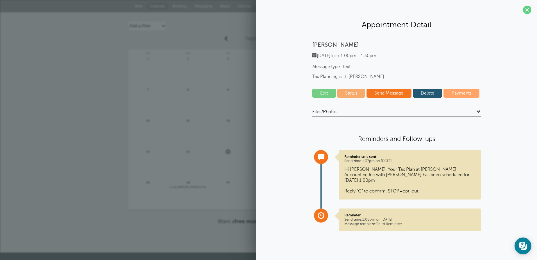
click at [324, 94] on link "Edit" at bounding box center [324, 92] width 24 height 9
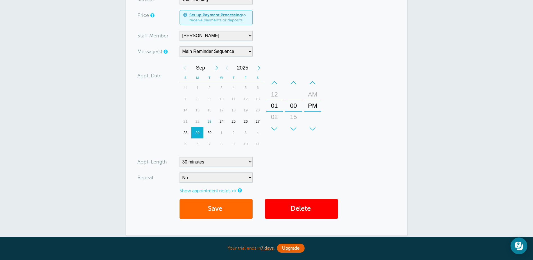
scroll to position [140, 0]
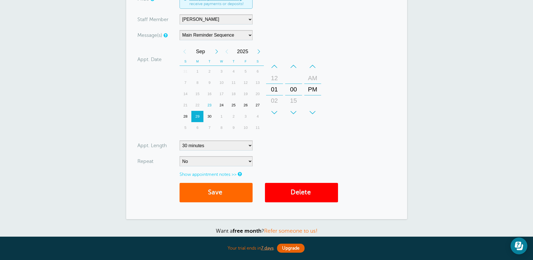
click at [223, 173] on link "Show appointment notes >>" at bounding box center [208, 174] width 57 height 5
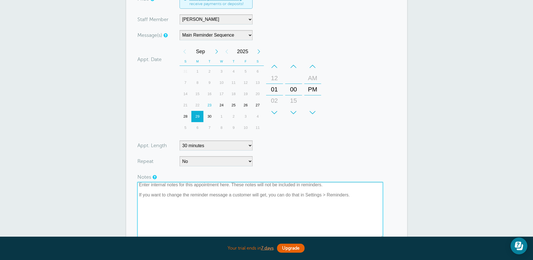
click at [363, 195] on textarea at bounding box center [260, 210] width 246 height 56
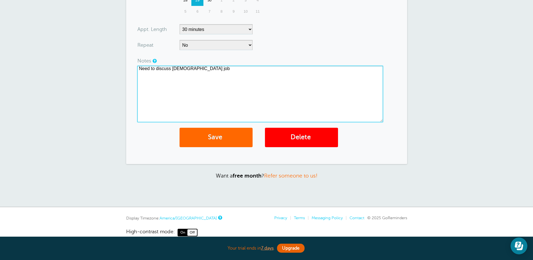
scroll to position [267, 0]
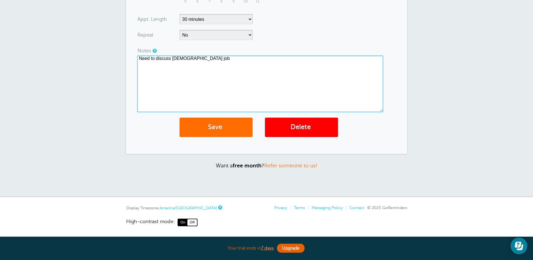
type textarea "Need to discuss [DEMOGRAPHIC_DATA] job"
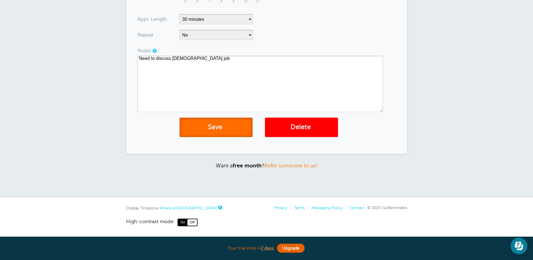
click at [214, 133] on button "Save" at bounding box center [216, 126] width 73 height 19
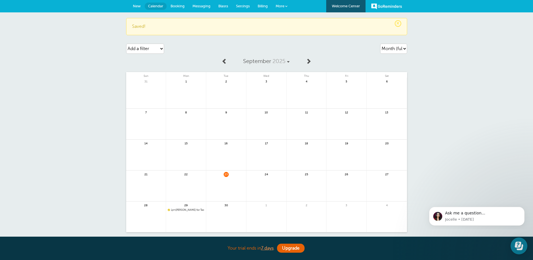
click at [182, 209] on span "1pm [PERSON_NAME] for Tax Planning with [PERSON_NAME]" at bounding box center [186, 209] width 37 height 3
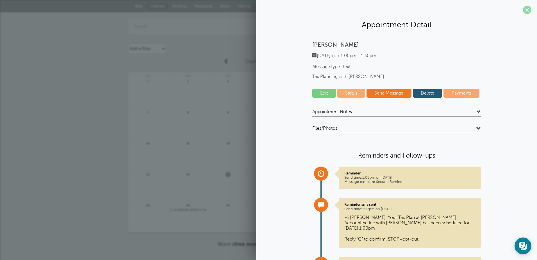
click at [523, 10] on span at bounding box center [527, 10] width 8 height 8
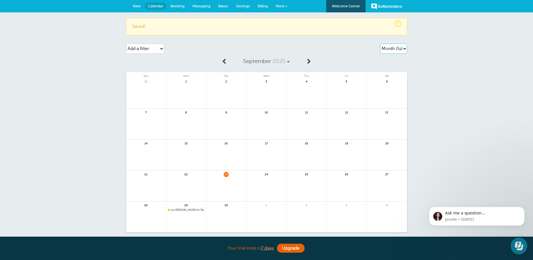
click at [406, 49] on select "Agenda Day Week Month (full view) Month (condensed)" at bounding box center [393, 49] width 27 height 10
click at [380, 44] on select "Agenda Day Week Month (full view) Month (condensed)" at bounding box center [393, 49] width 27 height 10
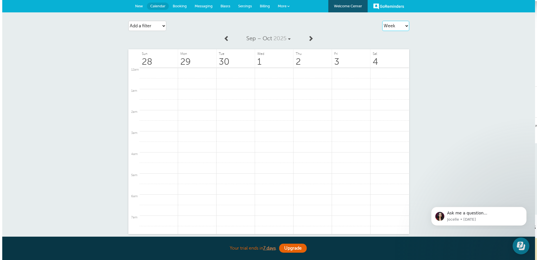
scroll to position [260, 0]
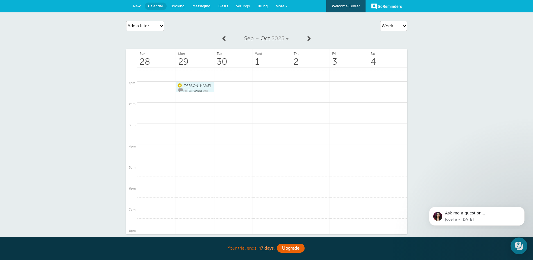
click at [198, 94] on span "[PERSON_NAME]" at bounding box center [188, 95] width 20 height 3
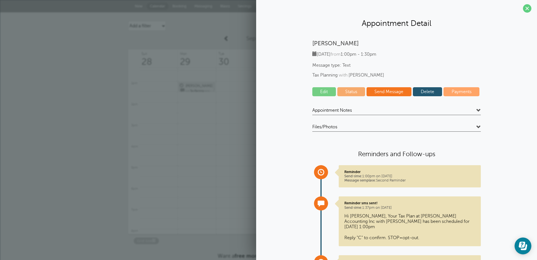
scroll to position [0, 0]
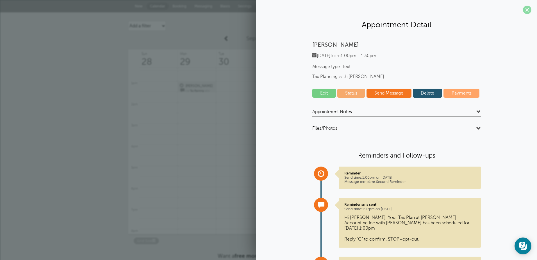
click at [523, 10] on span at bounding box center [527, 10] width 8 height 8
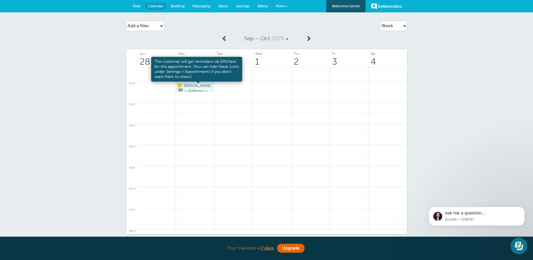
click at [183, 88] on span at bounding box center [180, 90] width 4 height 4
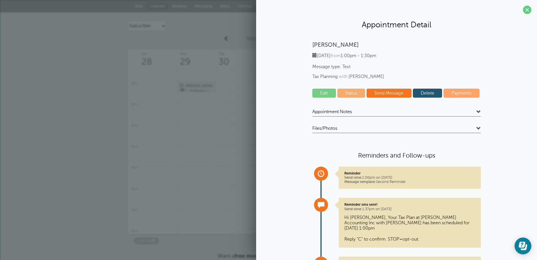
click at [523, 10] on span at bounding box center [527, 10] width 8 height 8
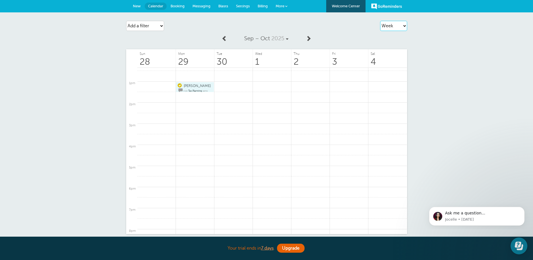
click at [397, 27] on select "Agenda Day Week Month (full view) Month (condensed)" at bounding box center [393, 26] width 27 height 10
click at [380, 21] on select "Agenda Day Week Month (full view) Month (condensed)" at bounding box center [393, 26] width 27 height 10
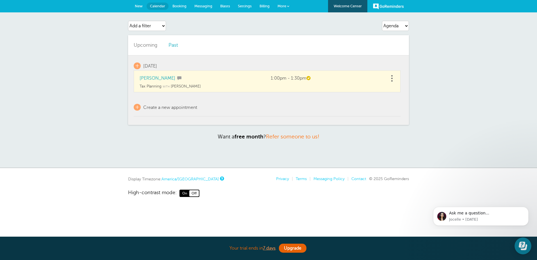
click at [392, 80] on link at bounding box center [392, 78] width 6 height 9
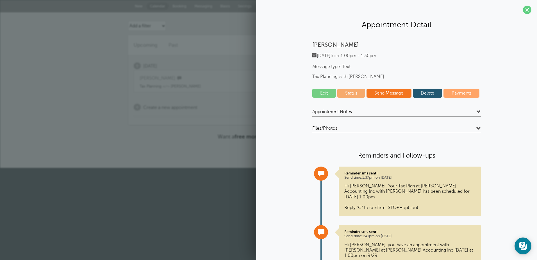
click at [476, 113] on span at bounding box center [478, 112] width 4 height 4
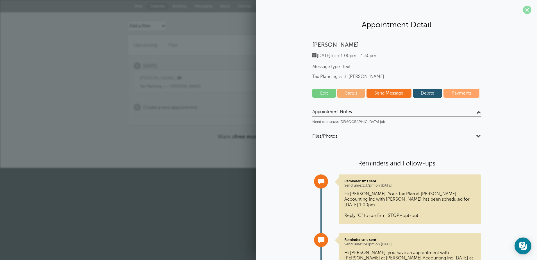
click at [523, 12] on span at bounding box center [527, 10] width 8 height 8
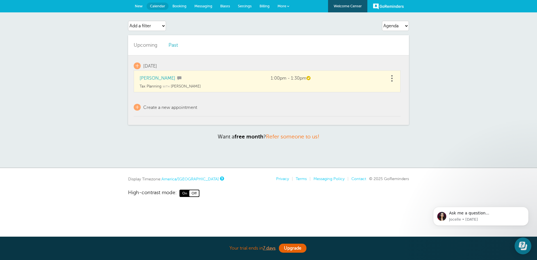
click at [176, 47] on link "Past" at bounding box center [174, 45] width 10 height 6
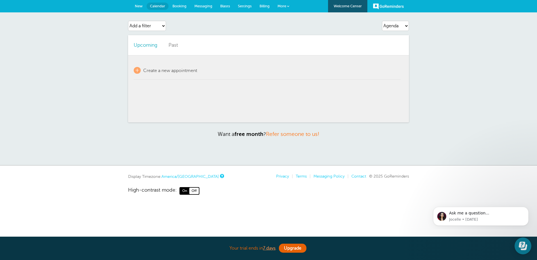
click at [146, 44] on link "Upcoming" at bounding box center [146, 45] width 24 height 6
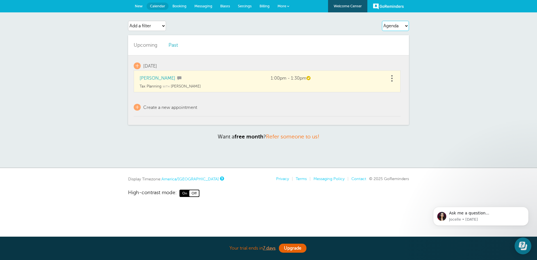
click at [396, 27] on select "Agenda Day Week Month (full view) Month (condensed)" at bounding box center [395, 26] width 27 height 10
click at [382, 21] on select "Agenda Day Week Month (full view) Month (condensed)" at bounding box center [395, 26] width 27 height 10
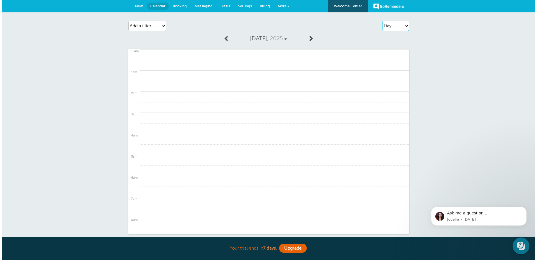
scroll to position [260, 0]
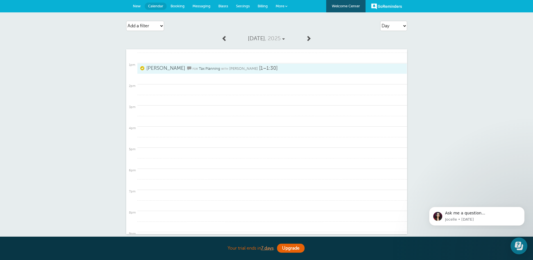
click at [306, 68] on link "Nicole for Tax Planning with Kristin Janssen [1–1:30]" at bounding box center [266, 68] width 253 height 7
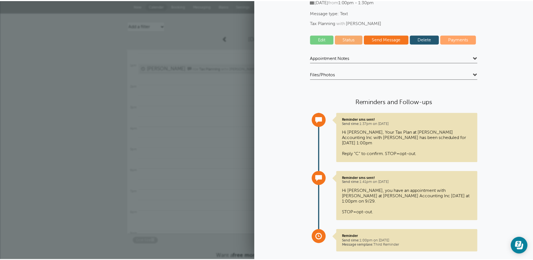
scroll to position [0, 0]
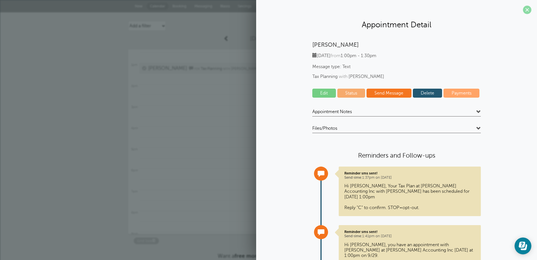
click at [523, 10] on span at bounding box center [527, 10] width 8 height 8
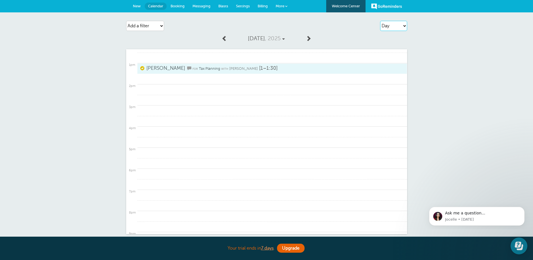
click at [392, 28] on select "Agenda Day Week Month (full view) Month (condensed)" at bounding box center [393, 26] width 27 height 10
select select "week"
click at [380, 21] on select "Agenda Day Week Month (full view) Month (condensed)" at bounding box center [393, 26] width 27 height 10
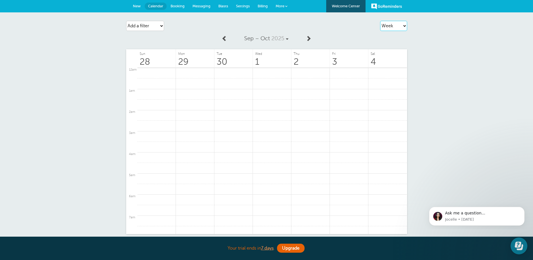
scroll to position [260, 0]
drag, startPoint x: 190, startPoint y: 85, endPoint x: 183, endPoint y: 89, distance: 8.3
click at [188, 89] on span "Tax Planning" at bounding box center [195, 90] width 14 height 3
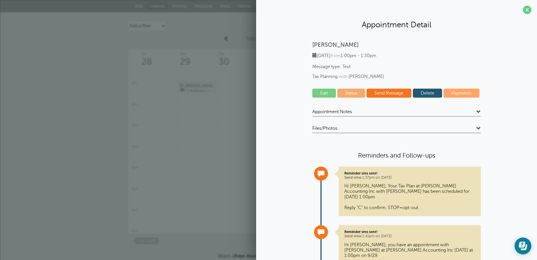
click at [428, 92] on link "Delete" at bounding box center [427, 92] width 29 height 9
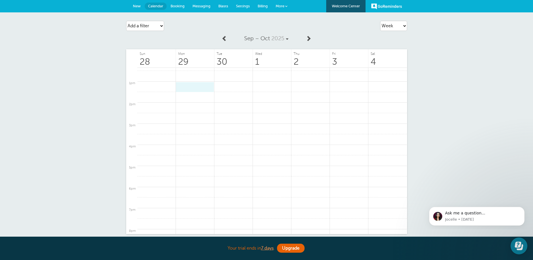
click at [200, 6] on span "Messaging" at bounding box center [201, 6] width 18 height 4
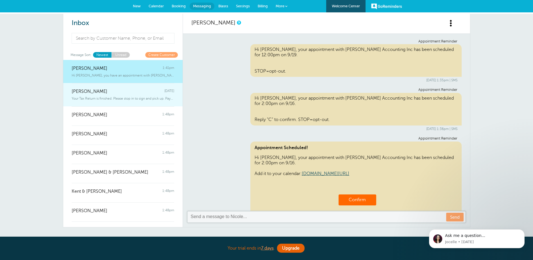
click at [124, 99] on span "Your Tax Return is finished. Please stop in to sign and pick up. Payment is" at bounding box center [123, 98] width 103 height 4
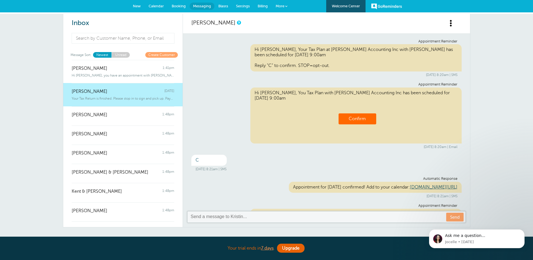
click at [155, 6] on span "Calendar" at bounding box center [156, 6] width 15 height 4
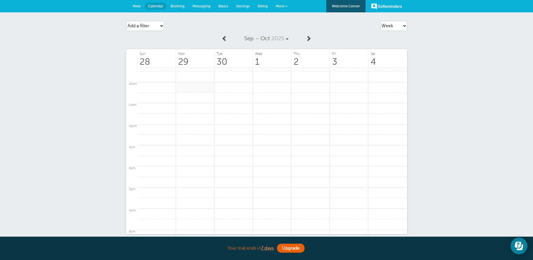
click at [196, 86] on link at bounding box center [195, 87] width 38 height 11
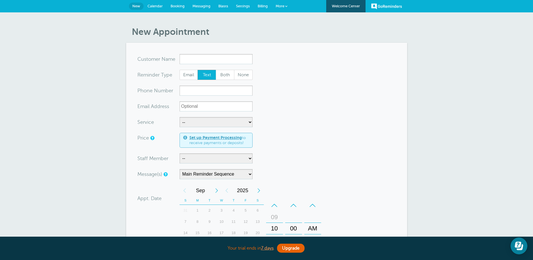
click at [155, 6] on span "Calendar" at bounding box center [154, 6] width 15 height 4
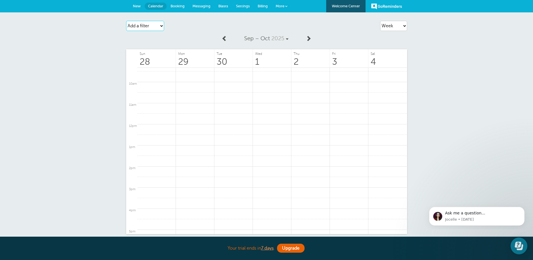
click at [162, 26] on select "Add a filter Customer Search Staff Service Appointment Status Payment Status" at bounding box center [145, 26] width 38 height 10
click at [126, 21] on select "Add a filter Customer Search Staff Service Appointment Status Payment Status" at bounding box center [145, 26] width 38 height 10
click at [161, 25] on select "Add a filter Customer Search Staff Service Appointment Status Payment Status" at bounding box center [145, 26] width 38 height 10
select select "appt_status"
click at [126, 21] on select "Add a filter Customer Search Staff Service Appointment Status Payment Status" at bounding box center [145, 26] width 38 height 10
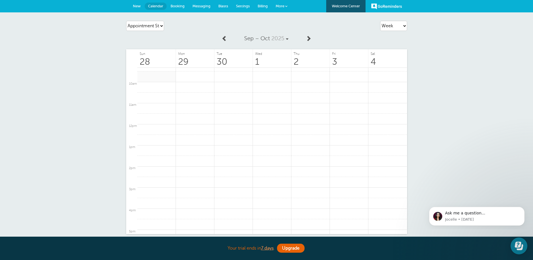
select select
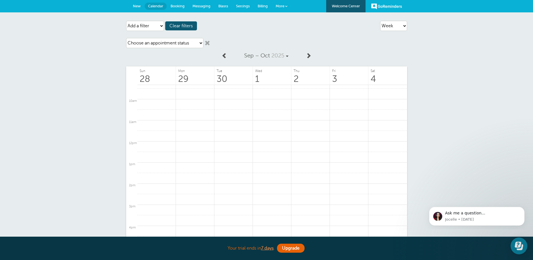
click at [208, 42] on link at bounding box center [208, 43] width 6 height 6
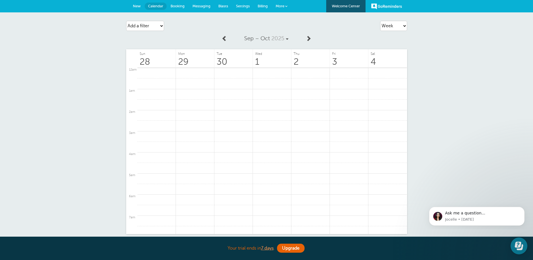
click at [264, 8] on span "Billing" at bounding box center [263, 6] width 10 height 4
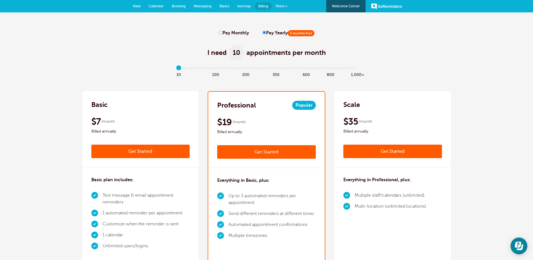
click at [222, 35] on label "Pay Monthly" at bounding box center [234, 32] width 30 height 5
click at [222, 34] on input "Pay Monthly" at bounding box center [221, 33] width 4 height 4
radio input "true"
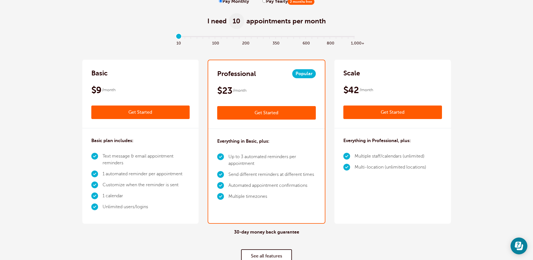
scroll to position [28, 0]
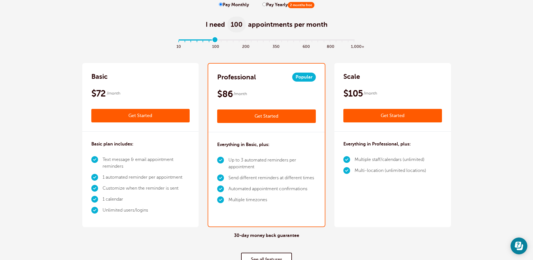
drag, startPoint x: 178, startPoint y: 39, endPoint x: 214, endPoint y: 41, distance: 35.7
click at [214, 41] on input "range" at bounding box center [267, 40] width 182 height 1
drag, startPoint x: 215, startPoint y: 40, endPoint x: 172, endPoint y: 46, distance: 43.0
type input "0"
click at [176, 42] on input "range" at bounding box center [267, 40] width 182 height 1
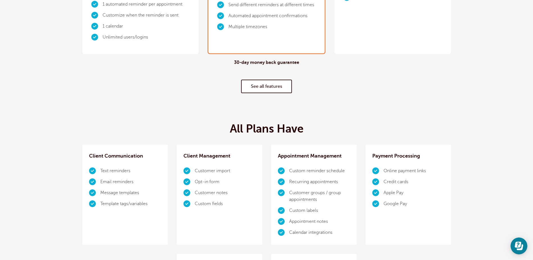
scroll to position [169, 0]
